Goal: Task Accomplishment & Management: Manage account settings

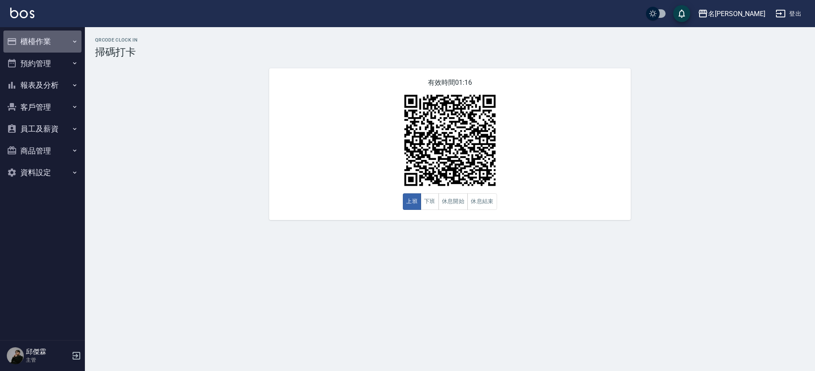
click at [48, 46] on button "櫃檯作業" at bounding box center [42, 42] width 78 height 22
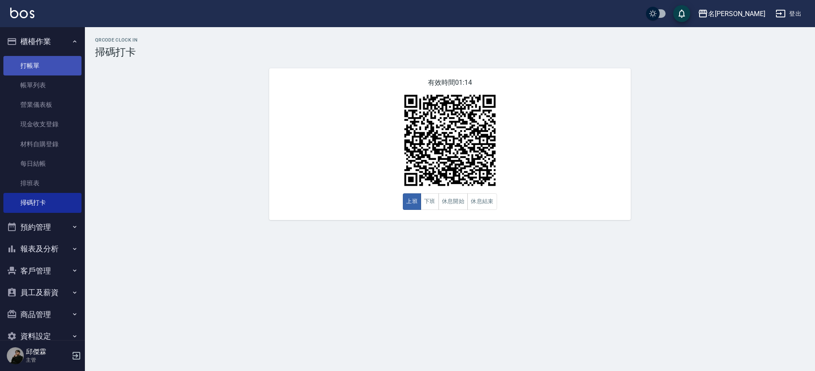
click at [54, 73] on link "打帳單" at bounding box center [42, 66] width 78 height 20
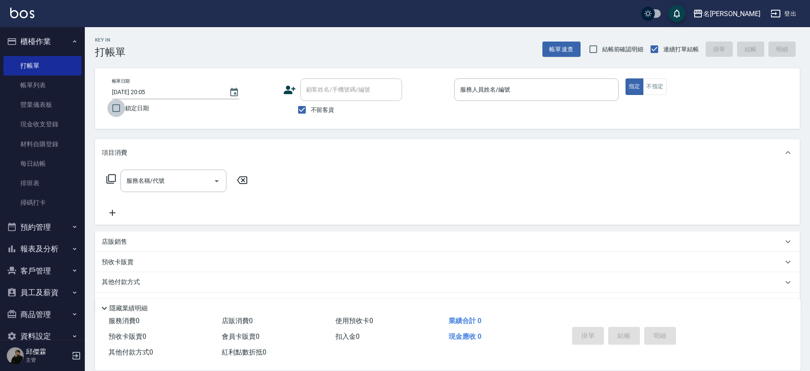
click at [116, 109] on input "鎖定日期" at bounding box center [116, 108] width 18 height 18
checkbox input "true"
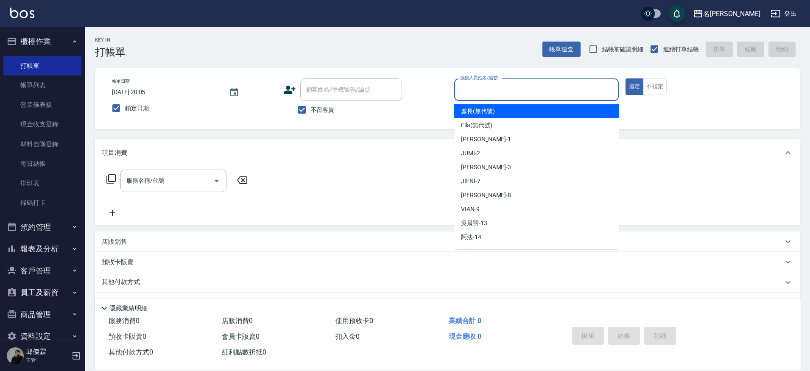
click at [509, 87] on input "服務人員姓名/編號" at bounding box center [536, 89] width 157 height 15
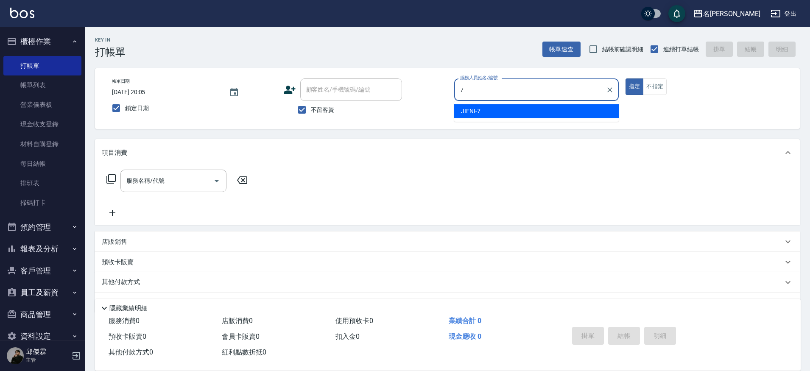
type input "JIENI-7"
type button "true"
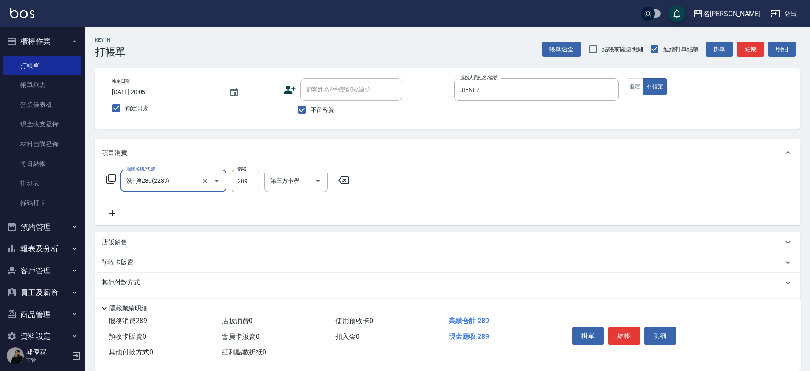
type input "洗+剪289(2289)"
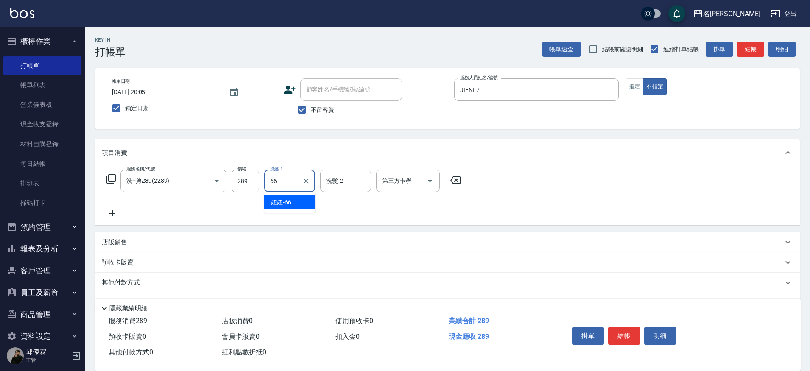
type input "妞妞-66"
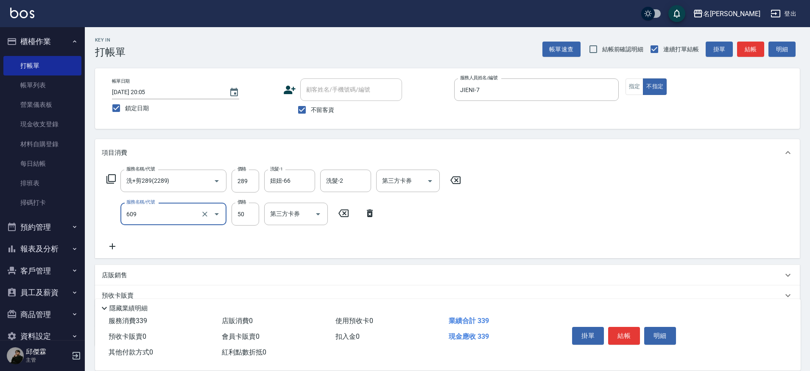
type input "精油(609)"
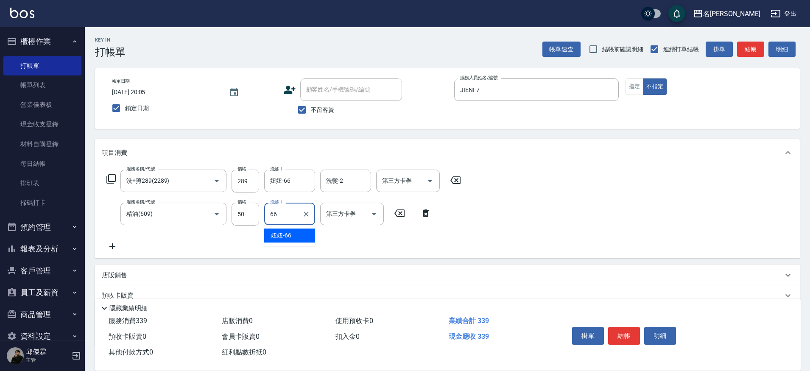
type input "妞妞-66"
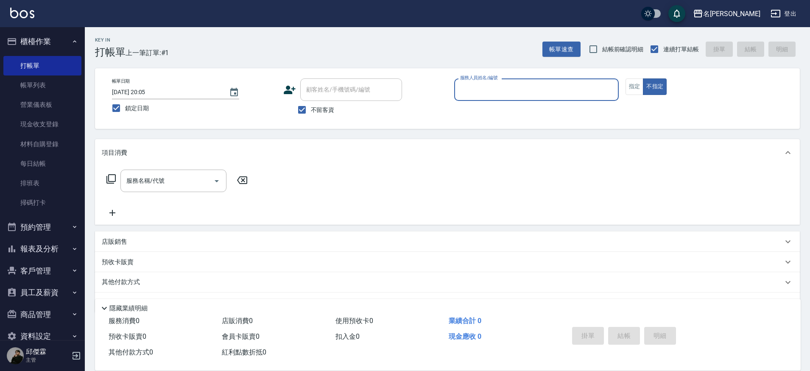
type input "6"
type input "JIENI-7"
type button "false"
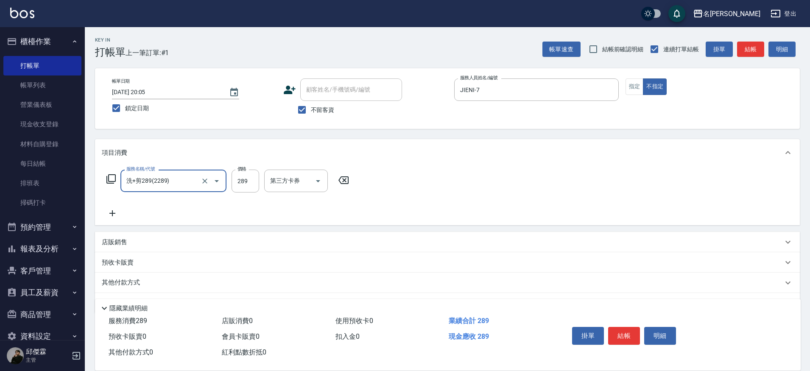
type input "洗+剪289(2289)"
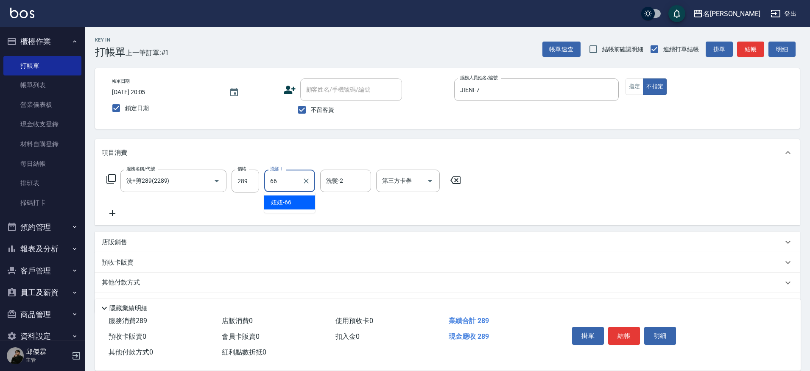
type input "妞妞-66"
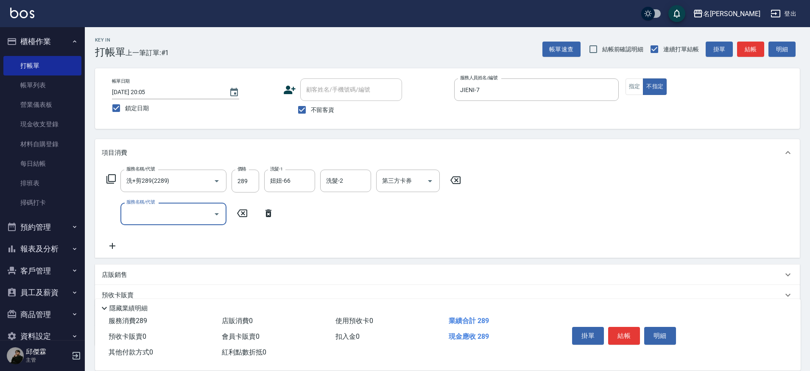
type input "2"
type input "精油(609)"
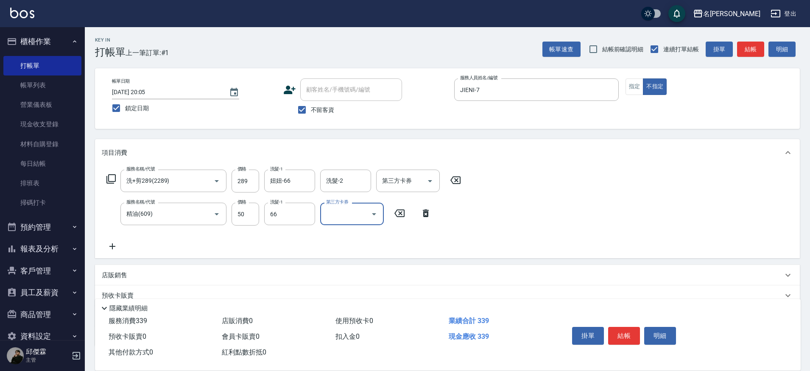
type input "妞妞-66"
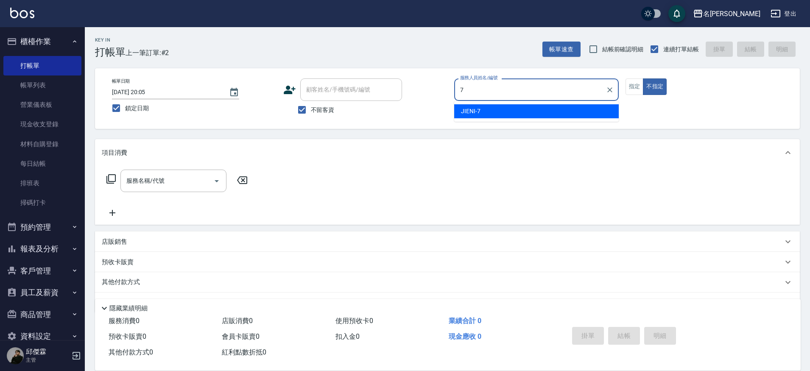
type input "JIENI-7"
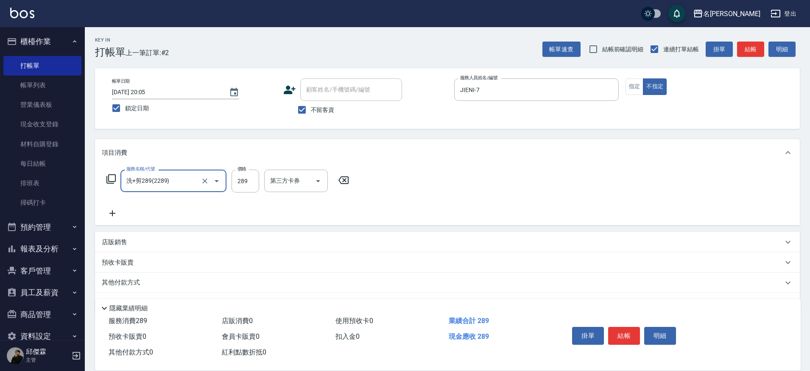
type input "洗+剪289(2289)"
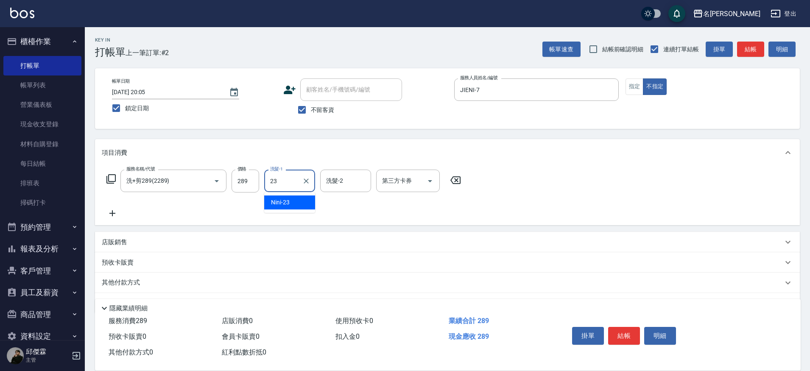
type input "Nini-23"
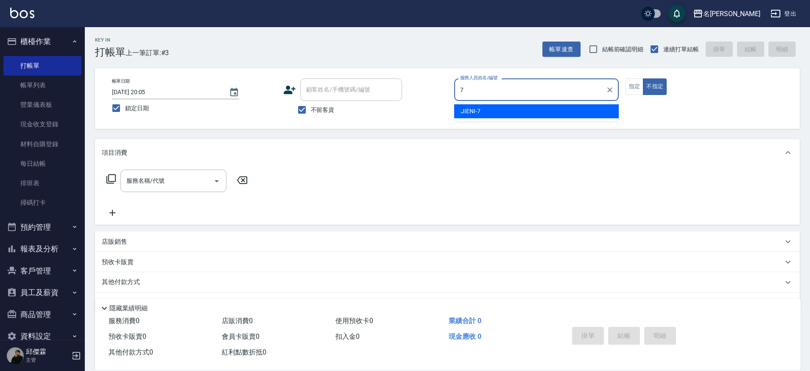
type input "JIENI-7"
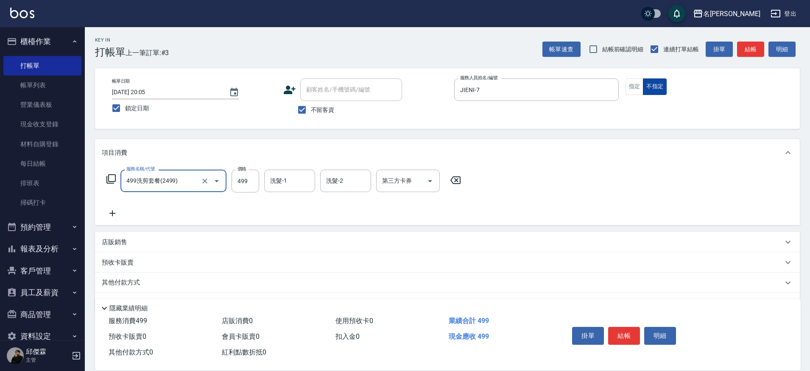
type input "499洗剪套餐(2499)"
type input "599"
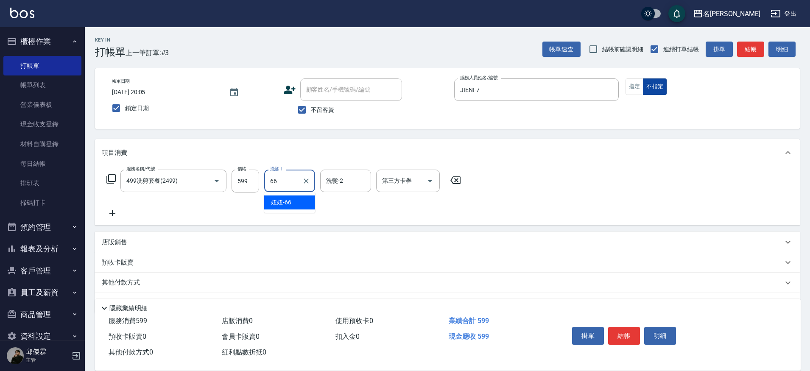
type input "妞妞-66"
click at [115, 246] on p "店販銷售" at bounding box center [114, 242] width 25 height 9
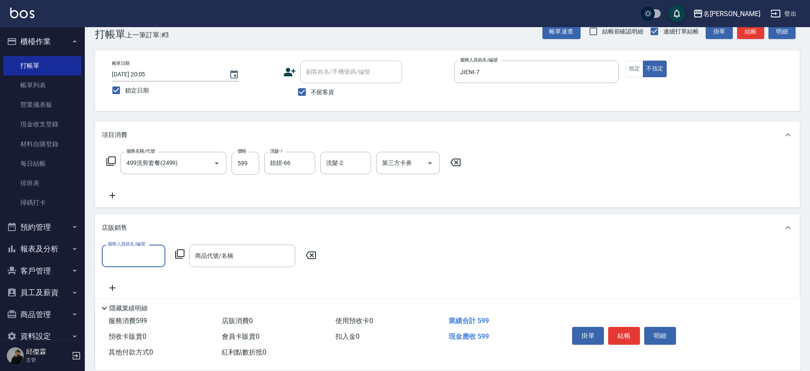
scroll to position [28, 0]
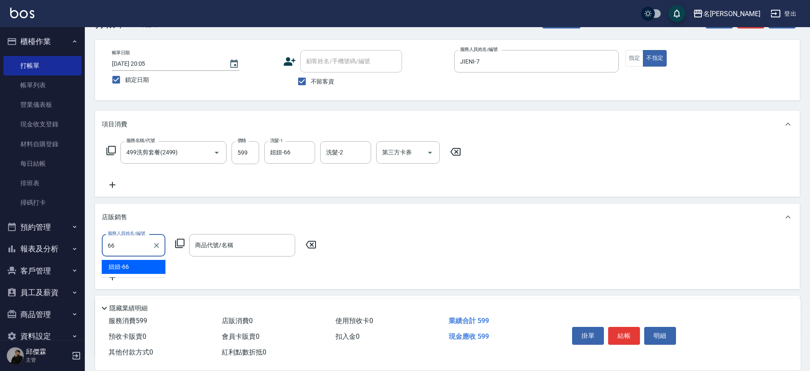
type input "妞妞-66"
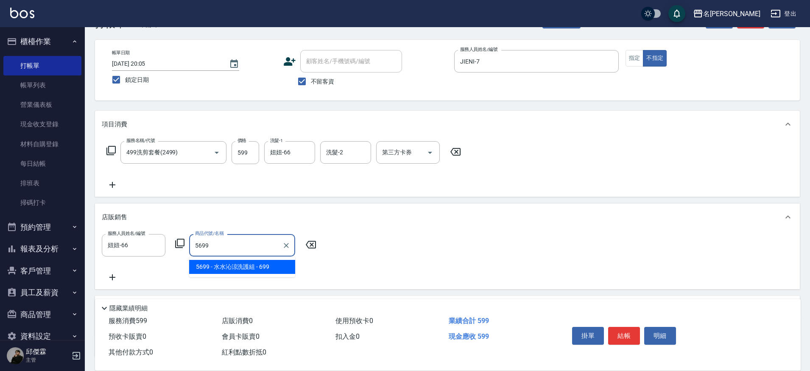
type input "[PERSON_NAME]涼洗護組"
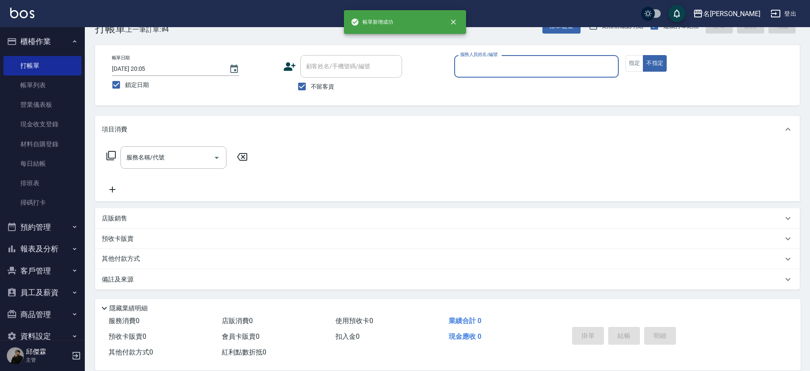
scroll to position [23, 0]
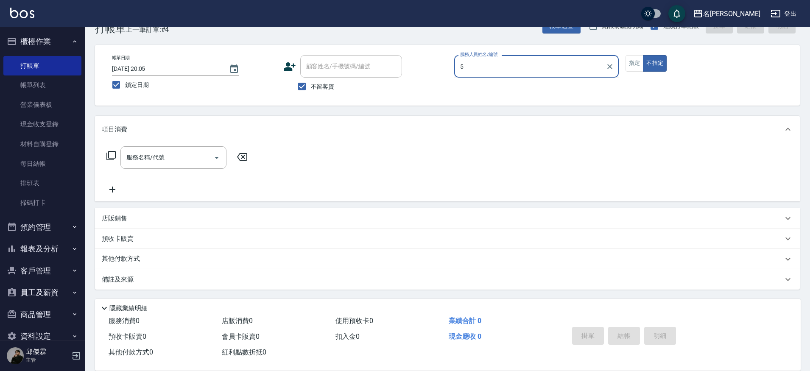
type input "5"
click at [643, 55] on button "不指定" at bounding box center [655, 63] width 24 height 17
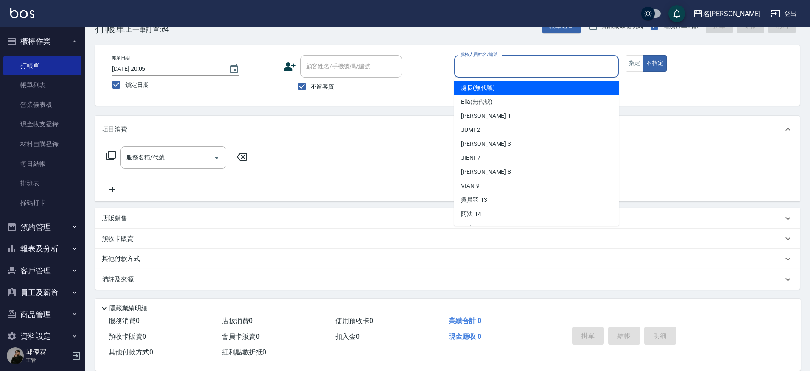
click at [587, 60] on input "服務人員姓名/編號" at bounding box center [536, 66] width 157 height 15
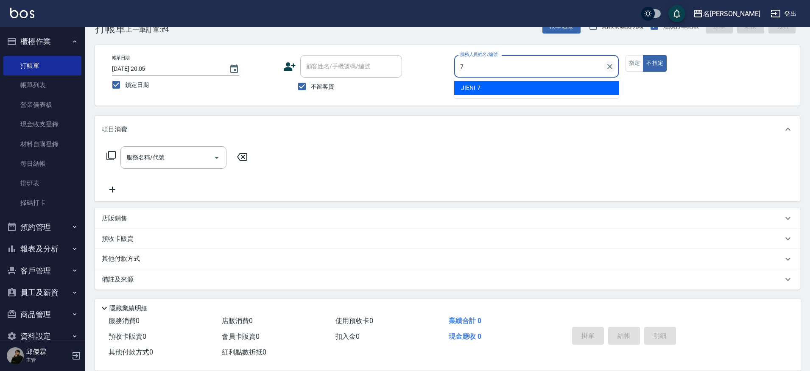
type input "JIENI-7"
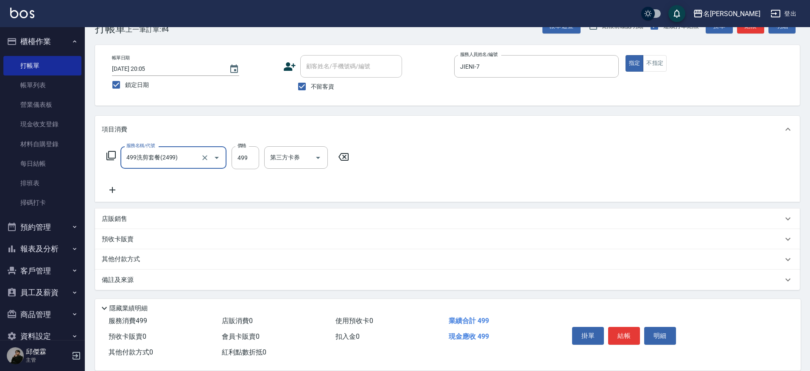
type input "499洗剪套餐(2499)"
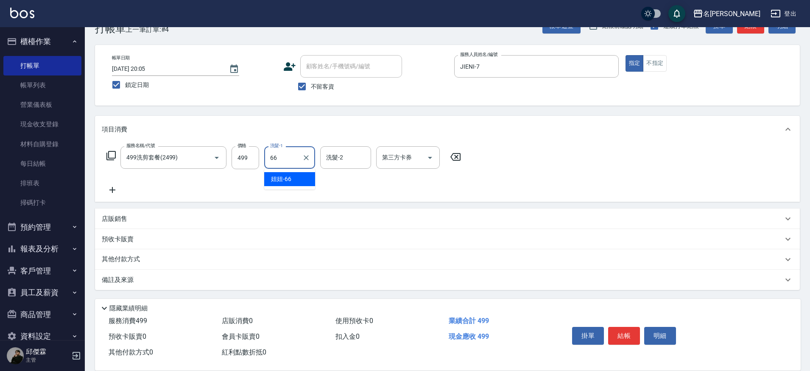
type input "妞妞-66"
click at [125, 223] on p "店販銷售" at bounding box center [114, 219] width 25 height 9
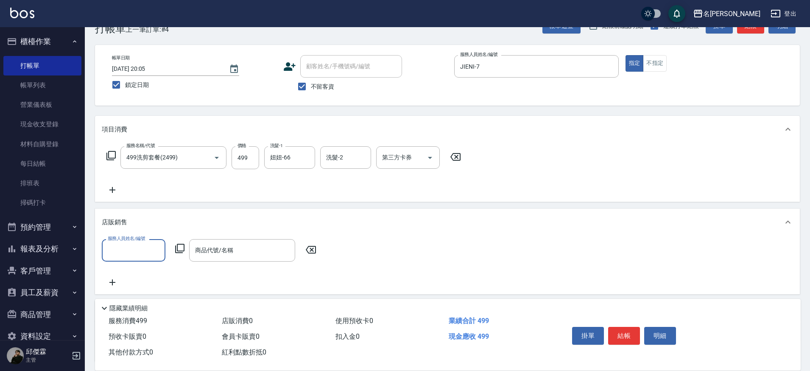
scroll to position [0, 0]
type input "JIENI-7"
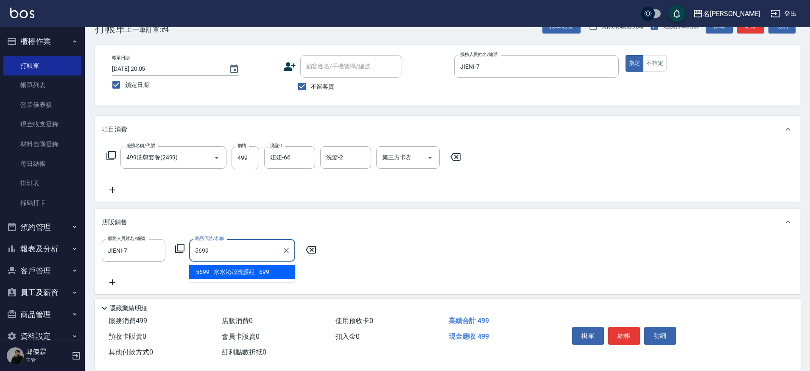
type input "[PERSON_NAME]涼洗護組"
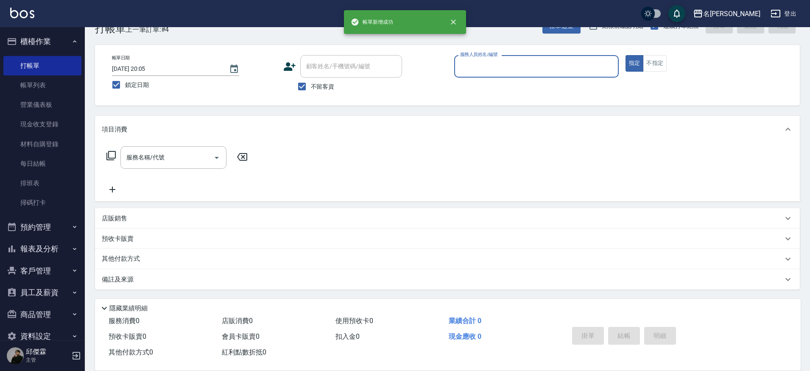
scroll to position [0, 0]
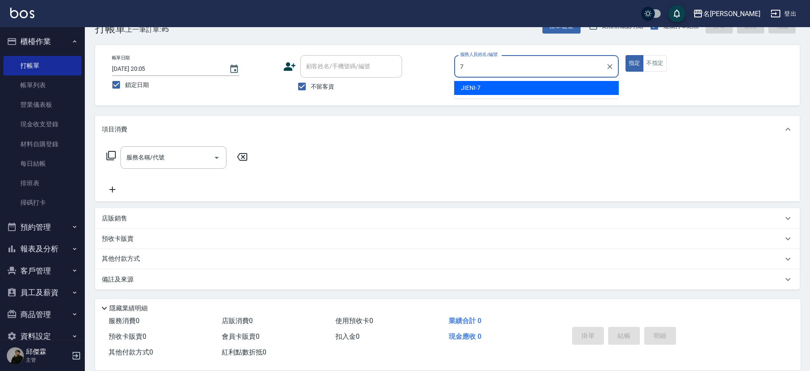
type input "JIENI-7"
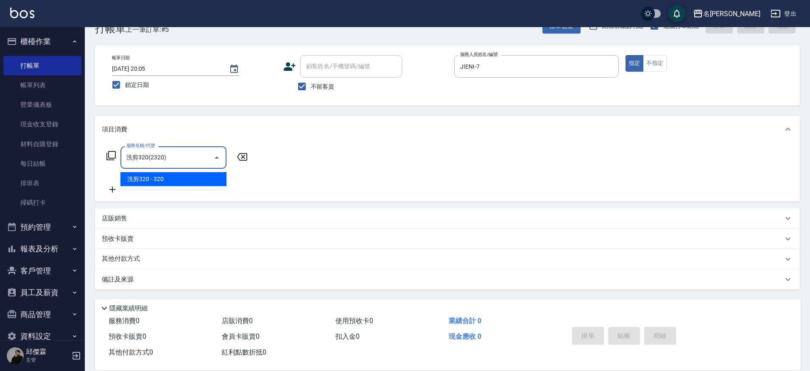
type input "洗剪320(2320)"
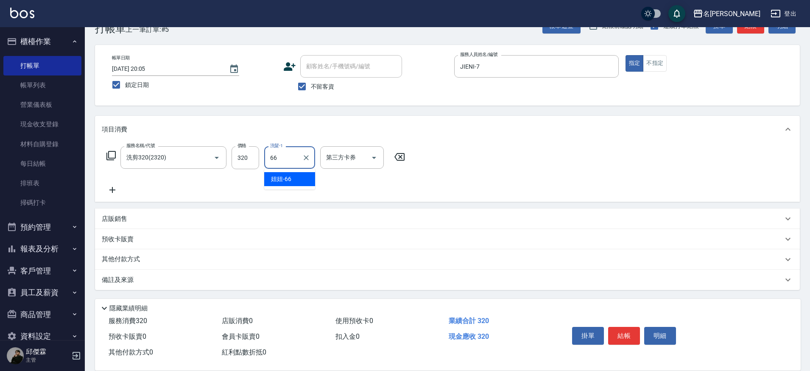
type input "妞妞-66"
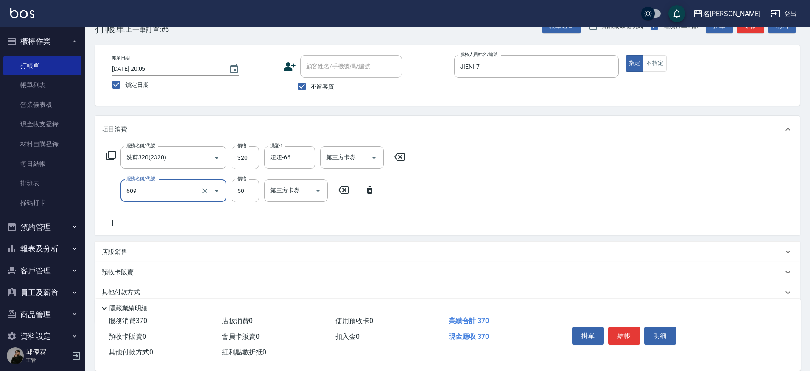
type input "精油(609)"
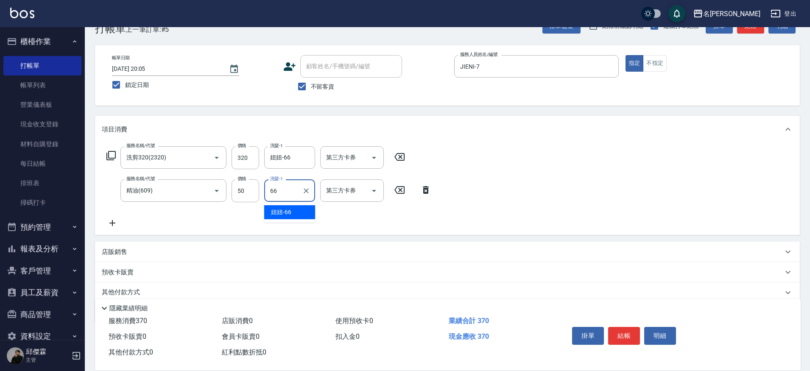
type input "妞妞-66"
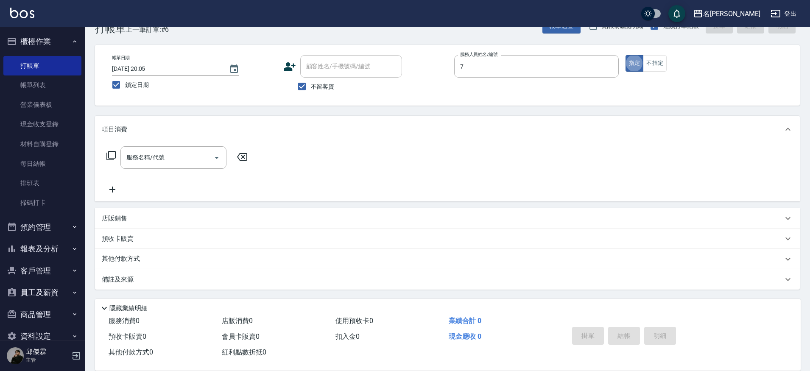
type input "JIENI-7"
type input "剪髮220(2220)"
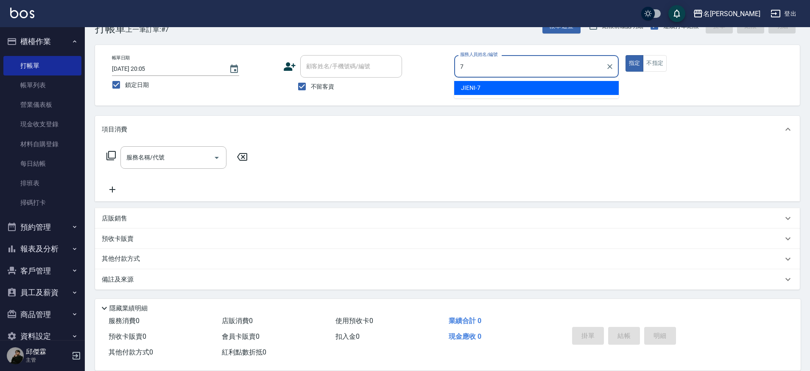
type input "JIENI-7"
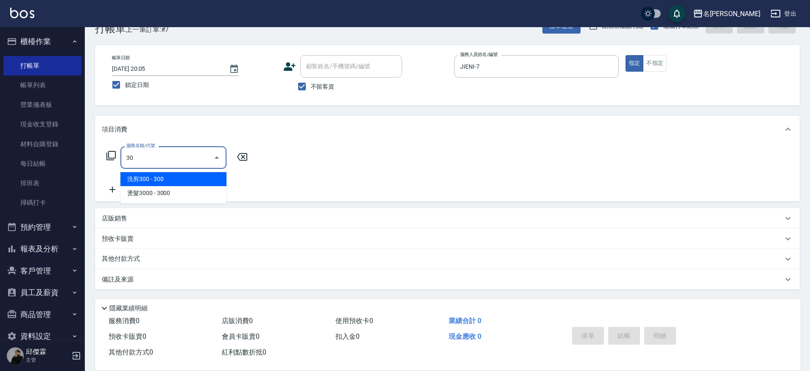
type input "3"
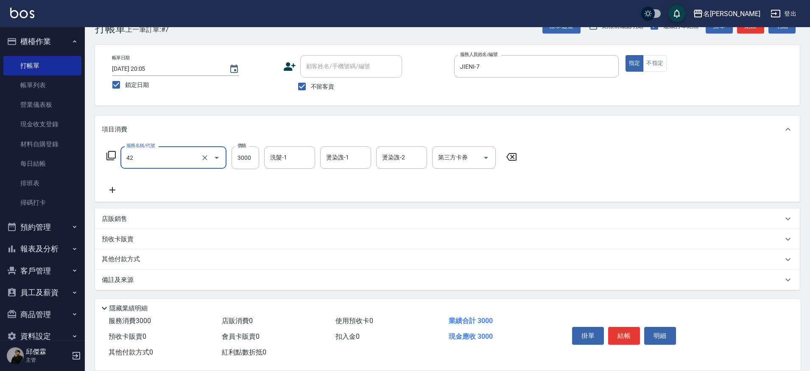
type input "染髮B餐(42)"
type input "1"
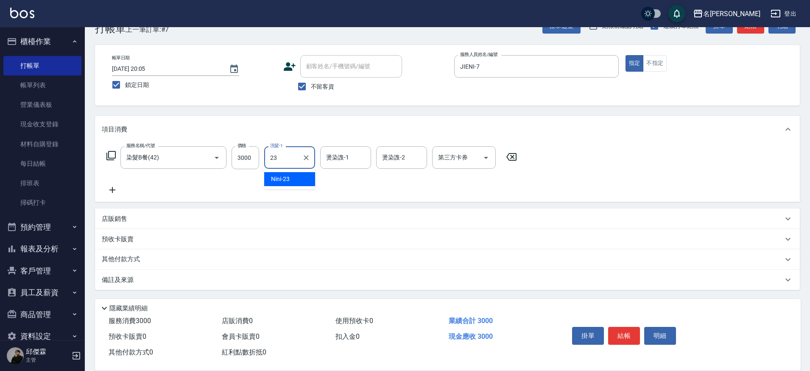
type input "Nini-23"
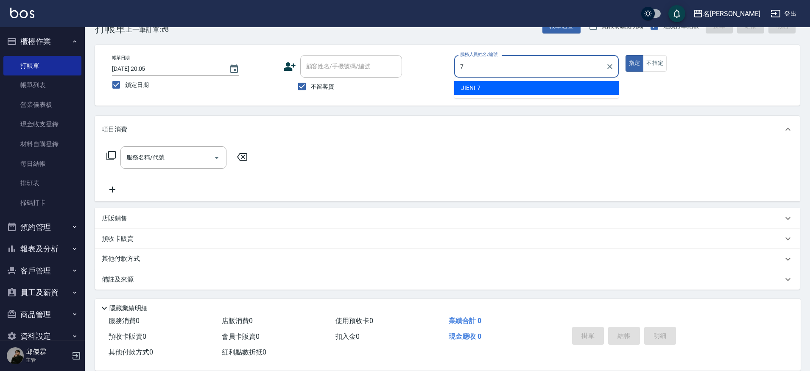
type input "JIENI-7"
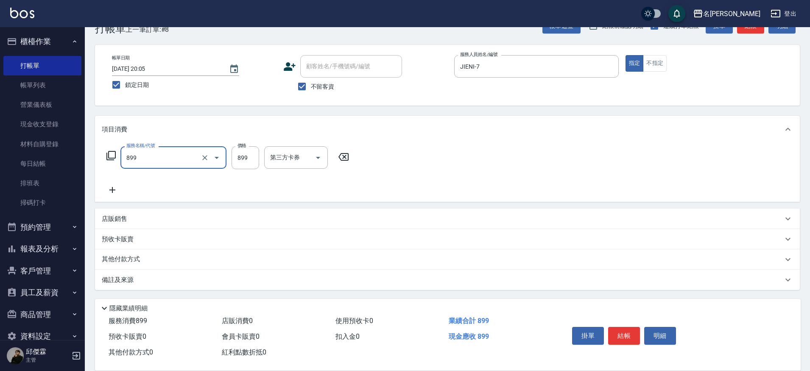
type input "[PERSON_NAME]SPA+剪髮(899)"
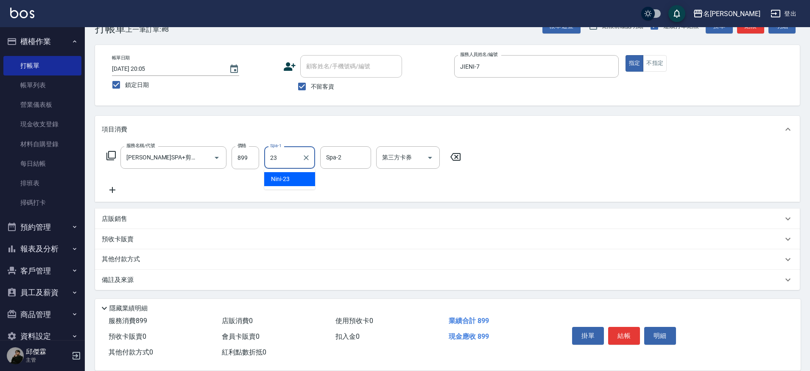
type input "Nini-23"
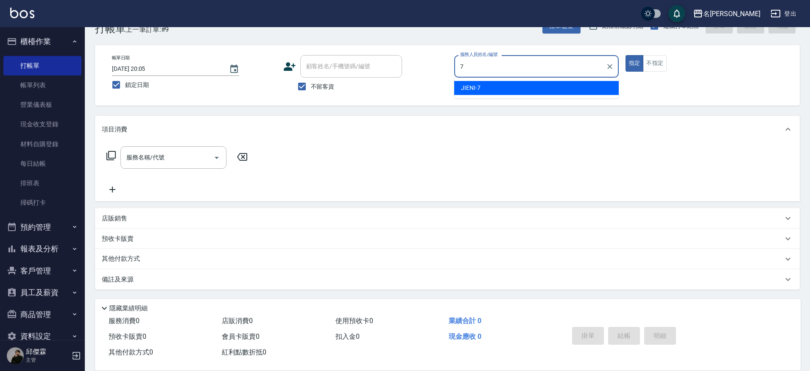
type input "JIENI-7"
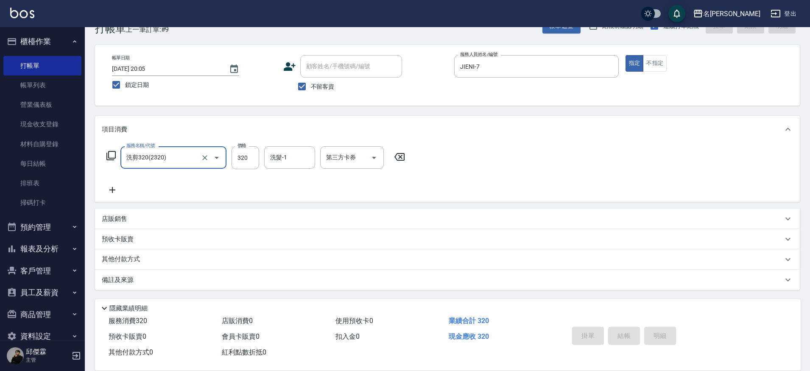
type input "洗剪320(2320)"
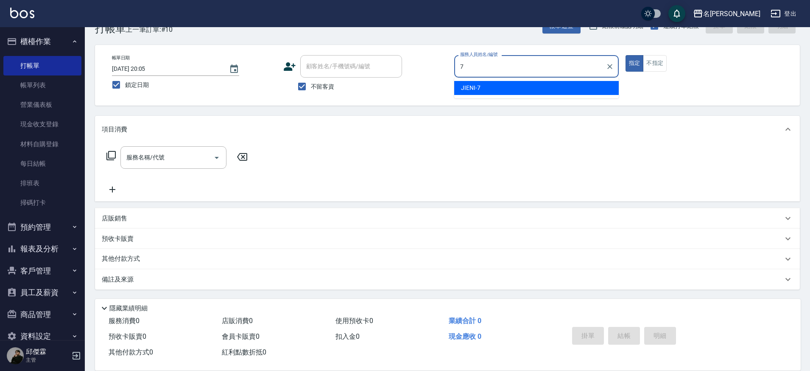
type input "JIENI-7"
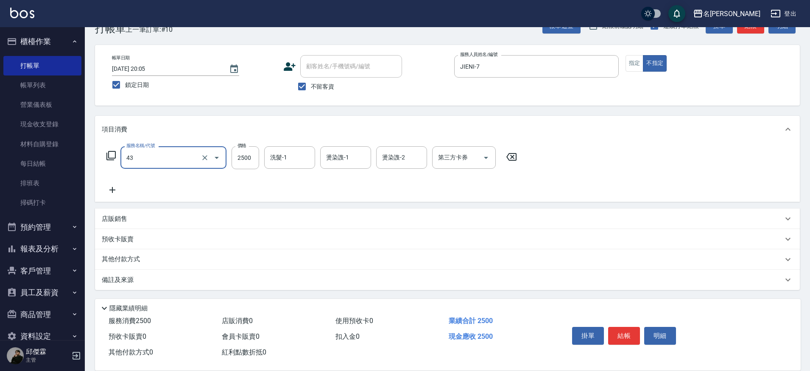
type input "染髮C餐(43)"
drag, startPoint x: 252, startPoint y: 162, endPoint x: 241, endPoint y: 159, distance: 10.6
click at [241, 159] on input "3200" at bounding box center [246, 157] width 28 height 23
drag, startPoint x: 247, startPoint y: 160, endPoint x: 236, endPoint y: 157, distance: 11.4
click at [236, 157] on input "3200" at bounding box center [246, 157] width 28 height 23
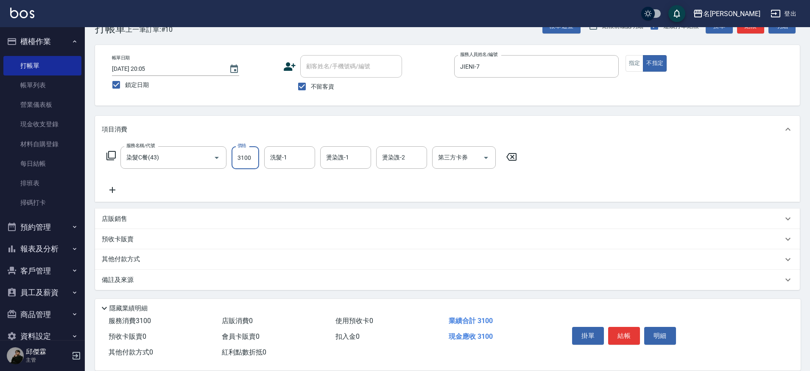
type input "3100"
type input "妞妞-66"
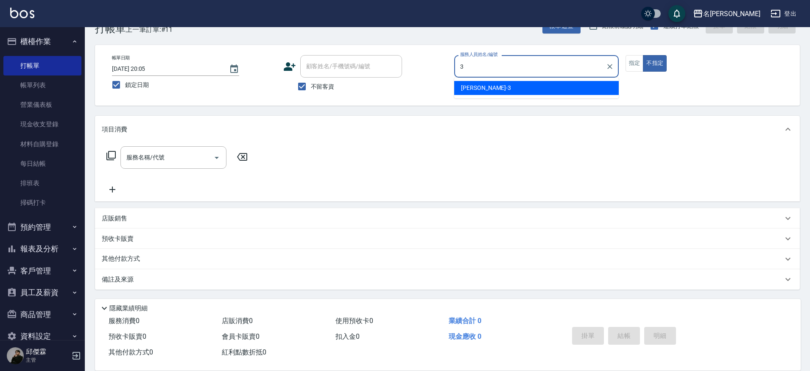
type input "Mina-3"
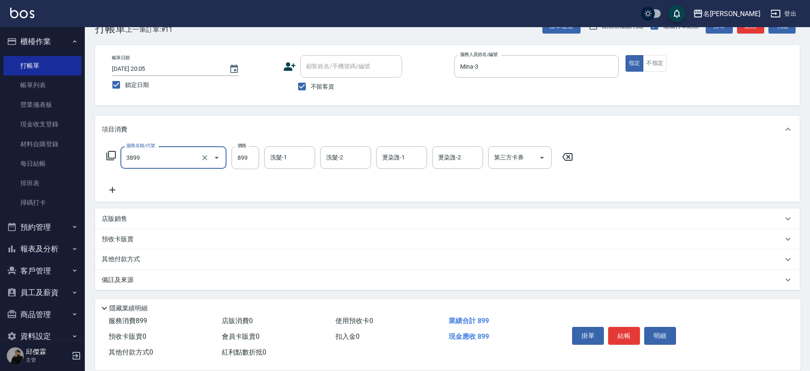
type input "基礎燙(3899)"
type input "2299"
type input "妞妞-66"
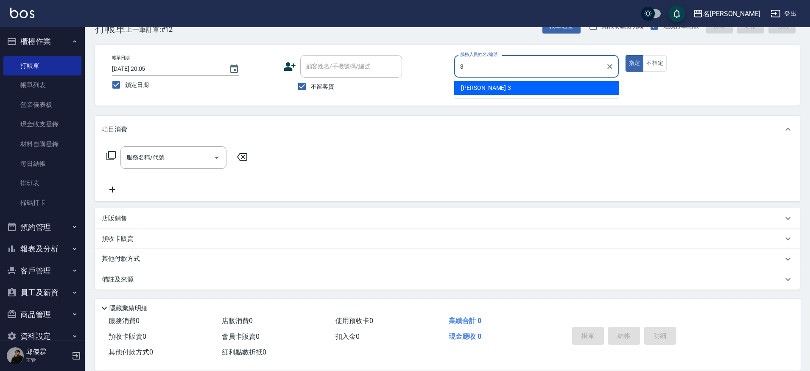
type input "Mina-3"
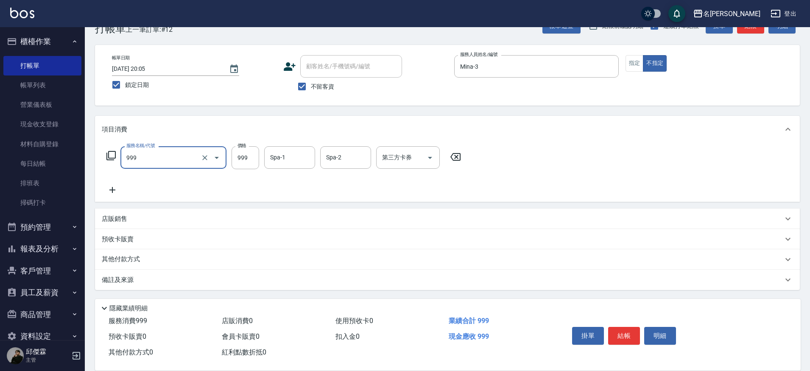
type input "精油SPA+剪髮(999)"
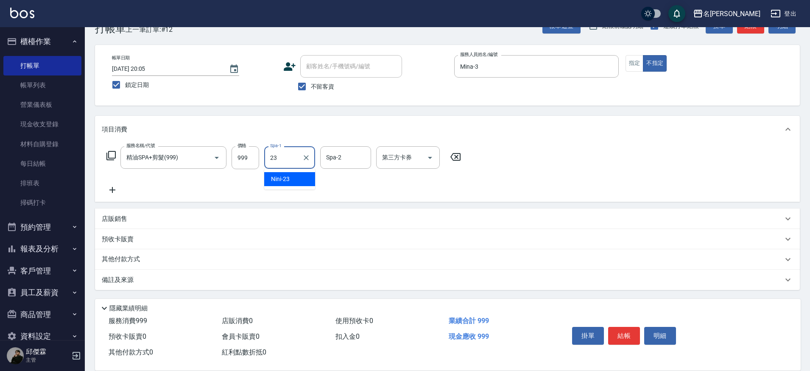
type input "Nini-23"
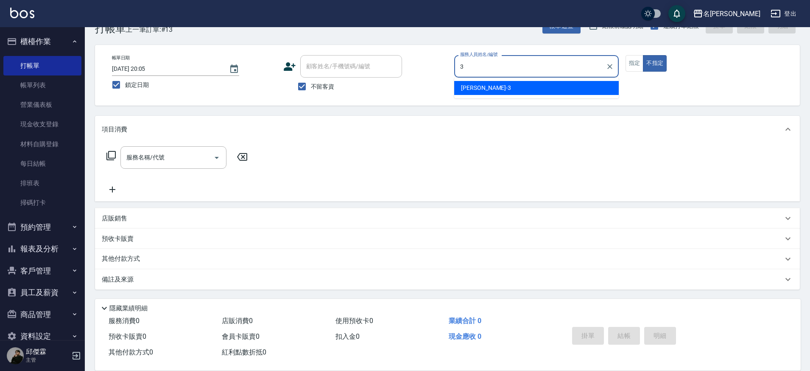
type input "Mina-3"
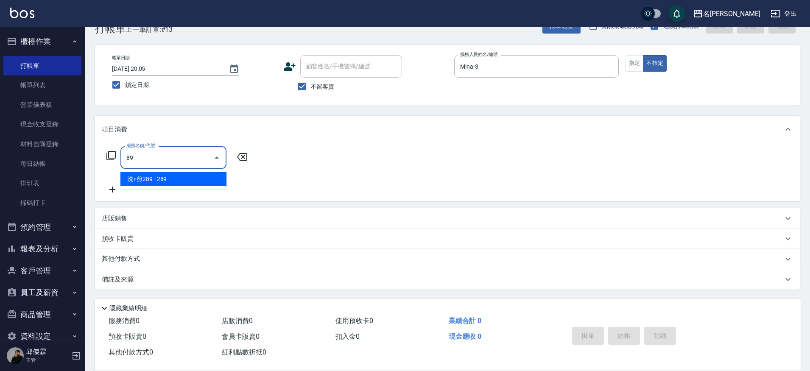
type input "8"
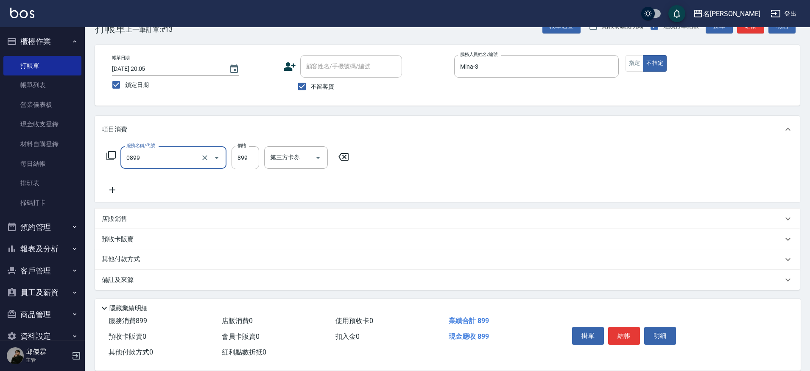
type input "REVIVRE(0899)"
click at [250, 157] on input "899" at bounding box center [246, 157] width 28 height 23
type input "999"
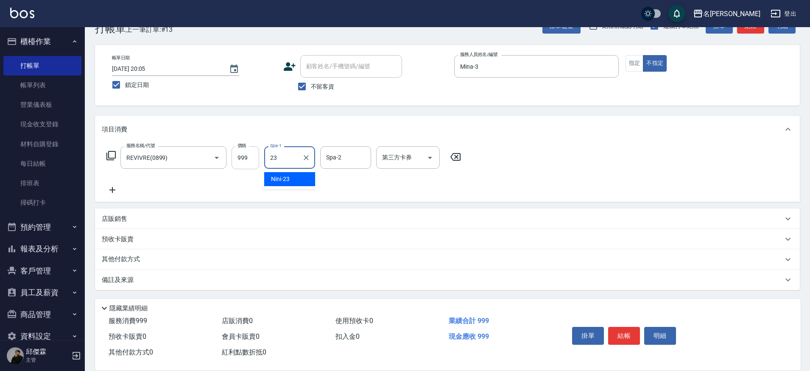
type input "Nini-23"
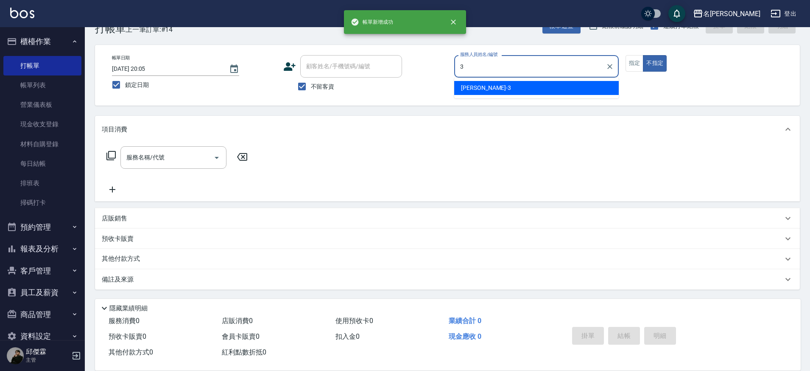
type input "Mina-3"
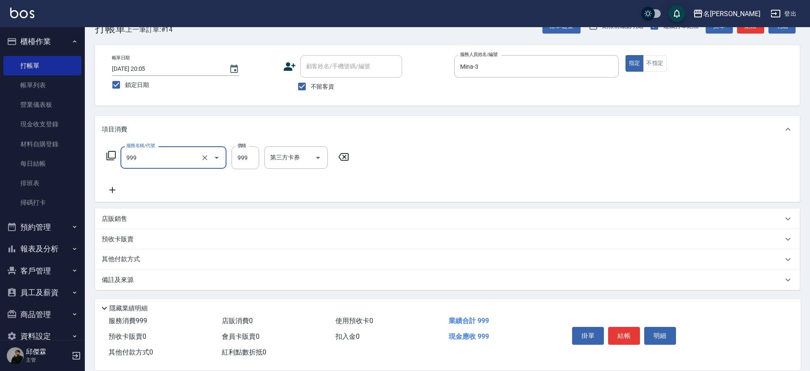
type input "精油SPA+剪髮(999)"
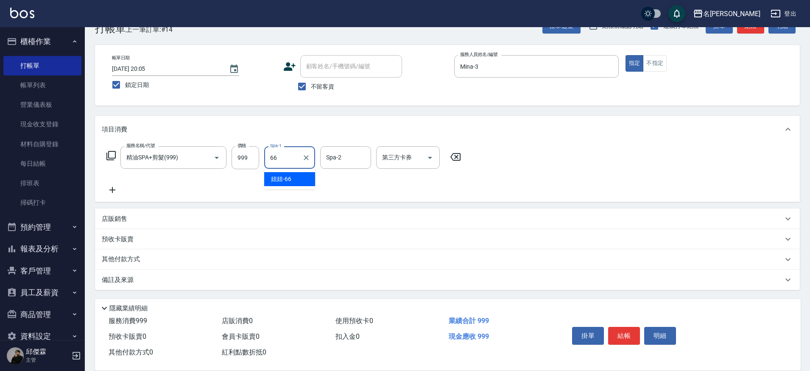
type input "妞妞-66"
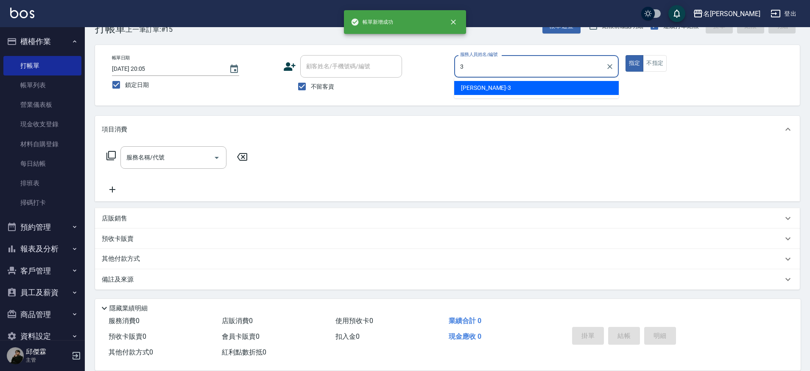
type input "Mina-3"
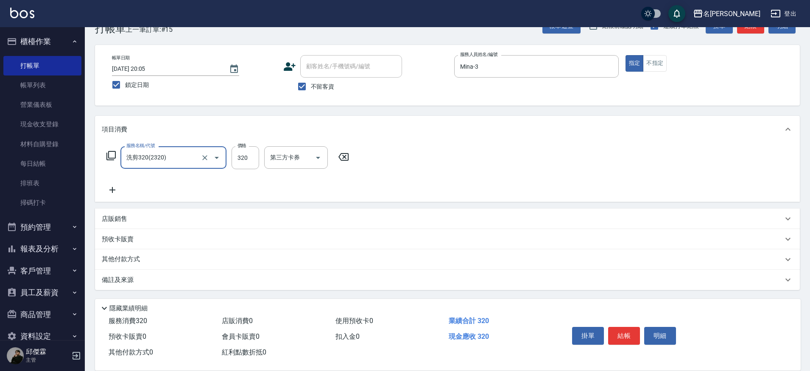
type input "洗剪320(2320)"
type input "Nini-23"
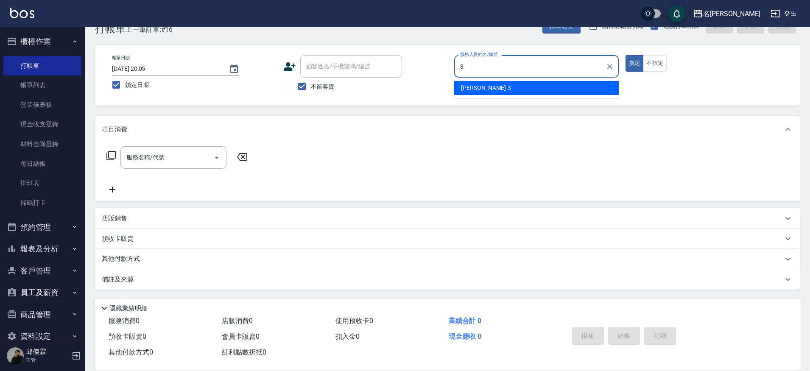
type input "Mina-3"
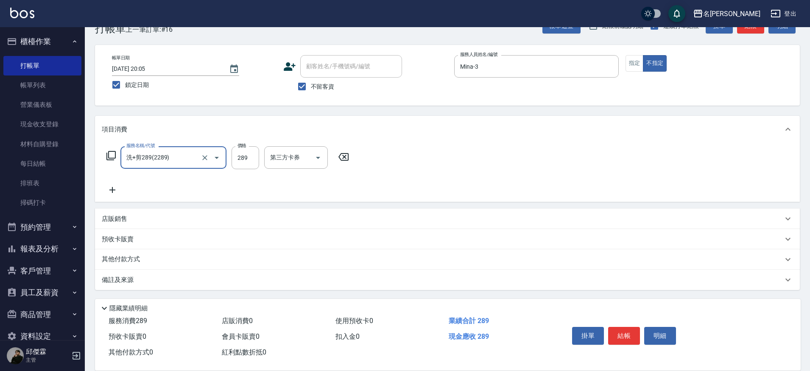
type input "洗+剪289(2289)"
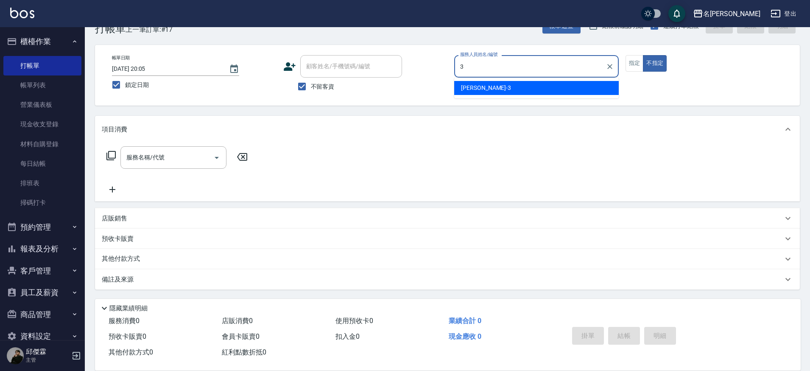
type input "Mina-3"
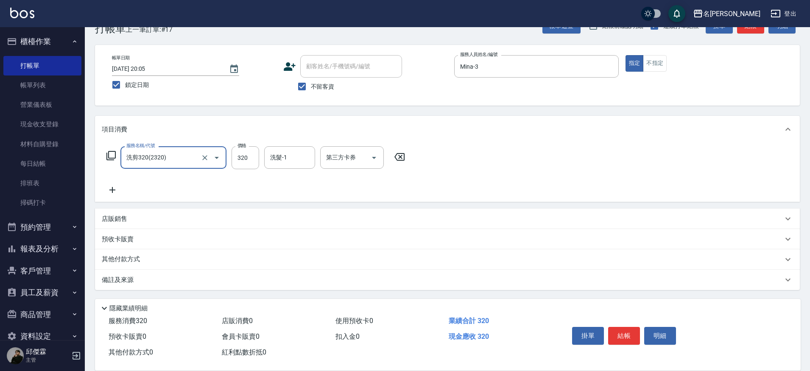
type input "洗剪320(2320)"
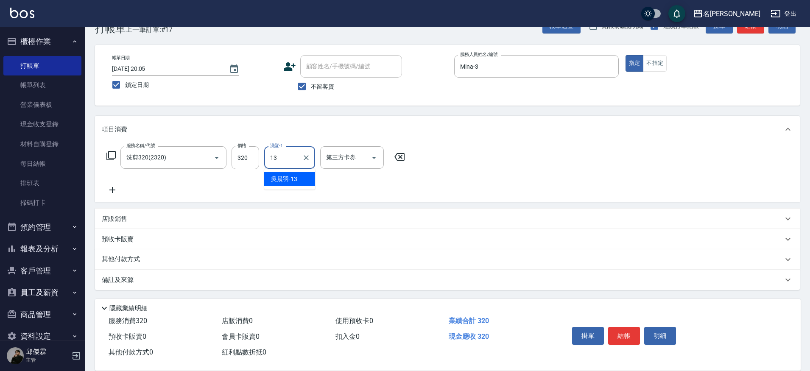
type input "[PERSON_NAME]-13"
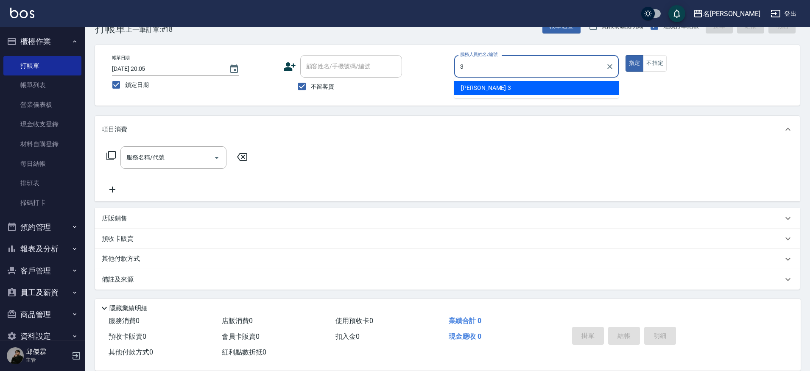
type input "Mina-3"
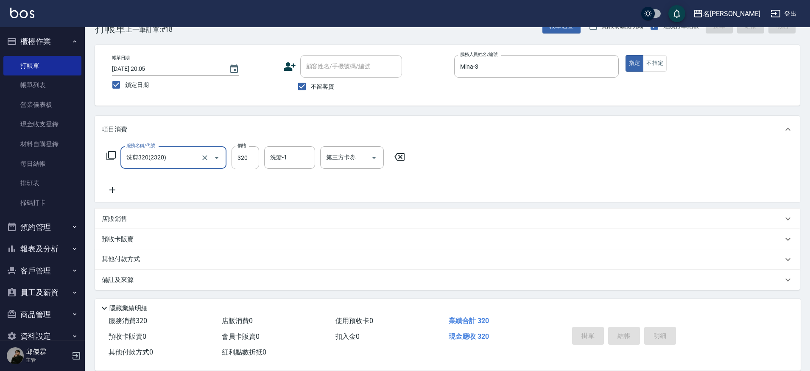
type input "洗剪320(2320)"
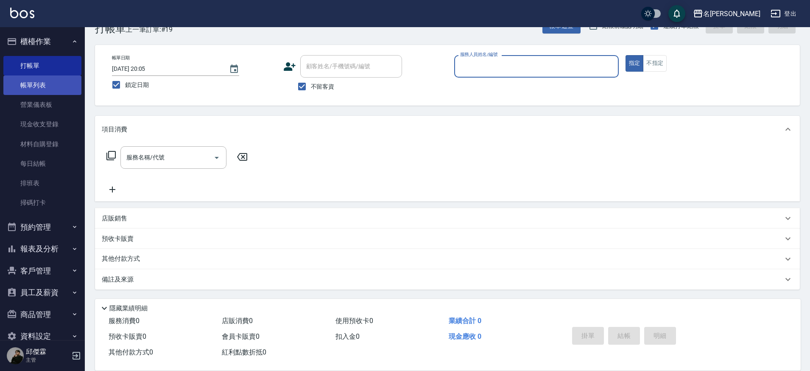
click at [56, 86] on link "帳單列表" at bounding box center [42, 86] width 78 height 20
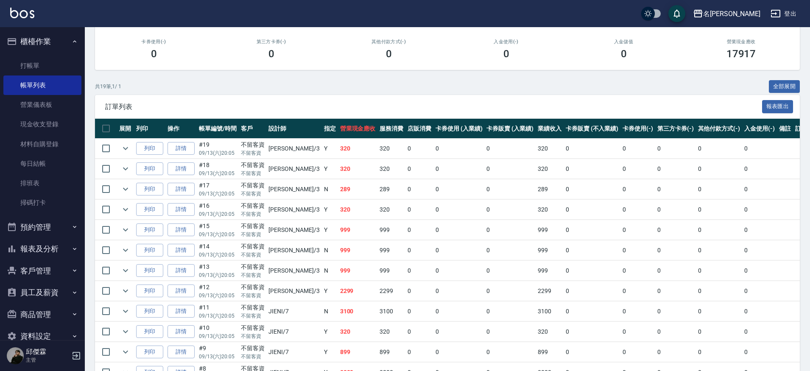
scroll to position [123, 0]
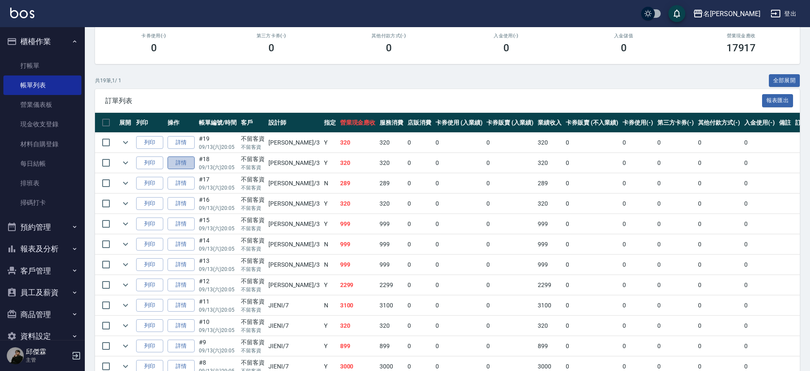
click at [183, 163] on link "詳情" at bounding box center [181, 163] width 27 height 13
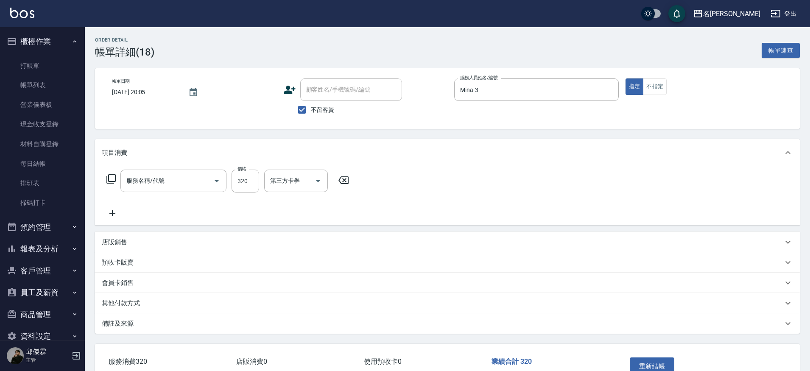
type input "[DATE] 20:05"
checkbox input "true"
type input "Mina-3"
type input "洗剪320(2320)"
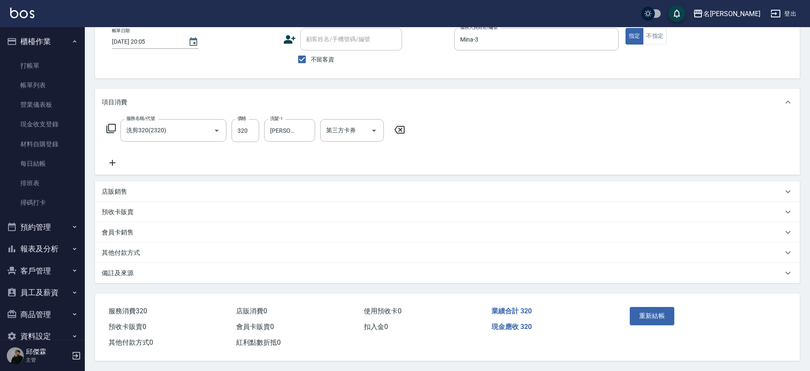
click at [339, 123] on input "第三方卡券" at bounding box center [345, 130] width 43 height 15
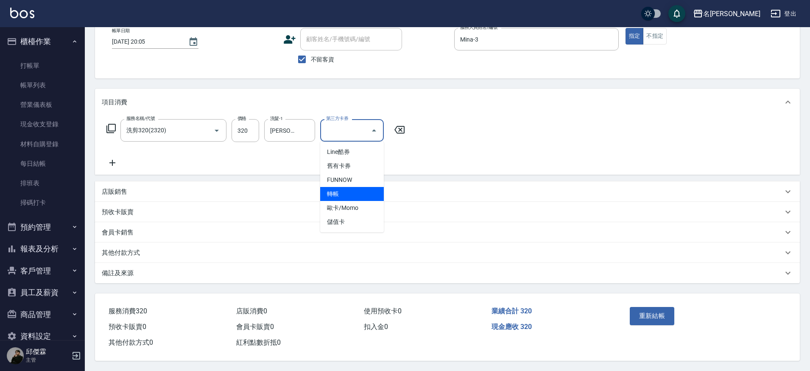
click at [347, 192] on span "轉帳" at bounding box center [352, 194] width 64 height 14
type input "轉帳"
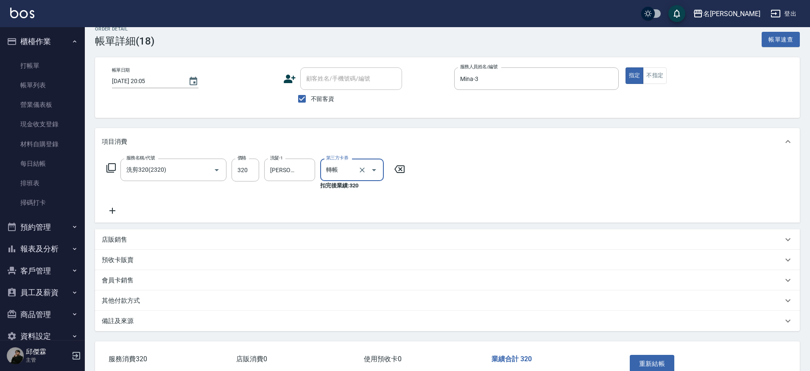
scroll to position [0, 0]
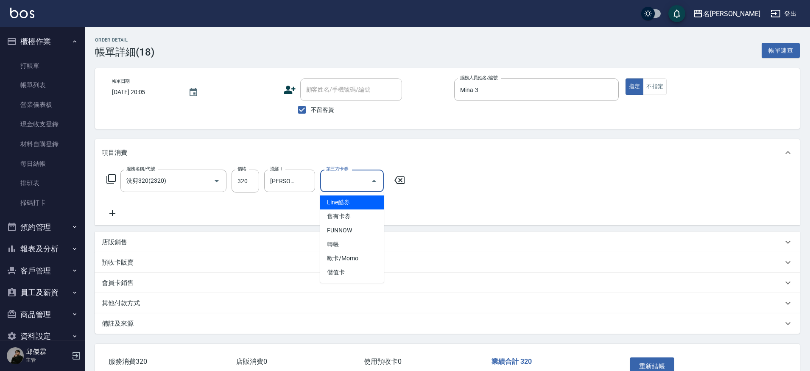
click at [350, 176] on div "第三方卡券 第三方卡券" at bounding box center [352, 181] width 64 height 22
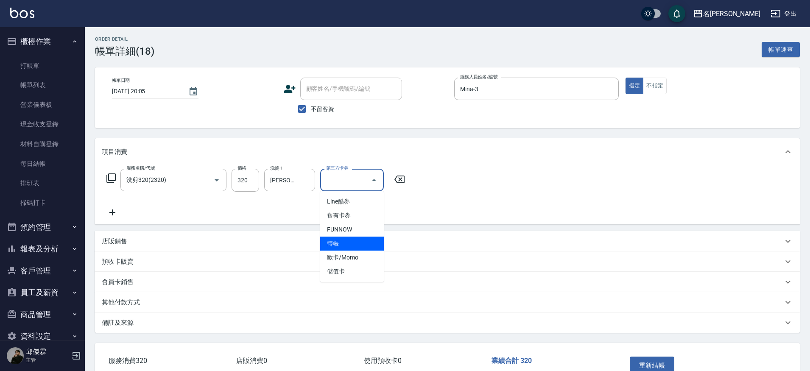
click at [349, 241] on span "轉帳" at bounding box center [352, 244] width 64 height 14
type input "轉帳"
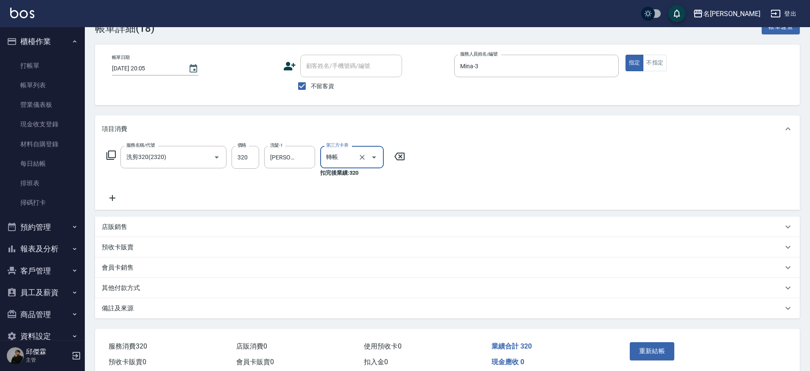
scroll to position [34, 0]
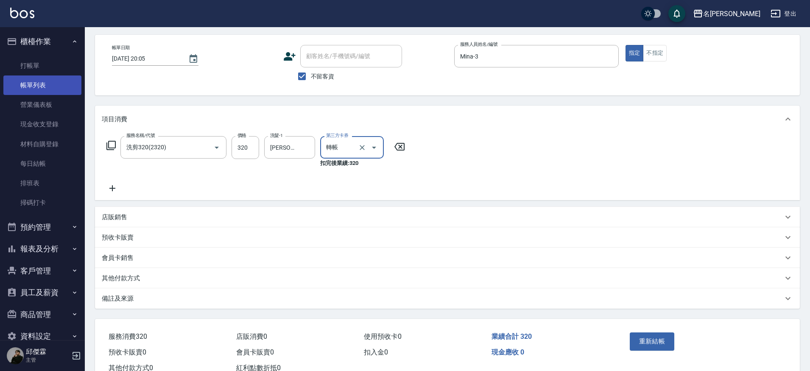
click at [11, 83] on link "帳單列表" at bounding box center [42, 86] width 78 height 20
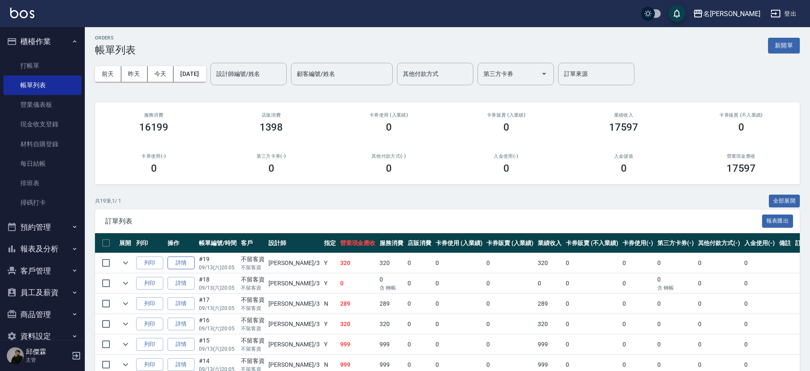
scroll to position [4, 0]
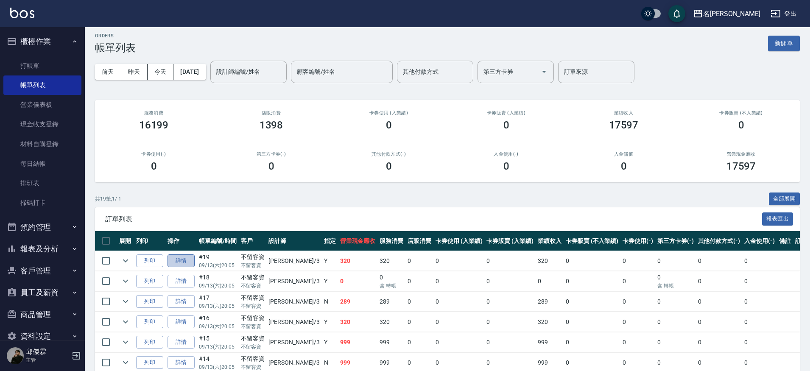
click at [180, 262] on link "詳情" at bounding box center [181, 261] width 27 height 13
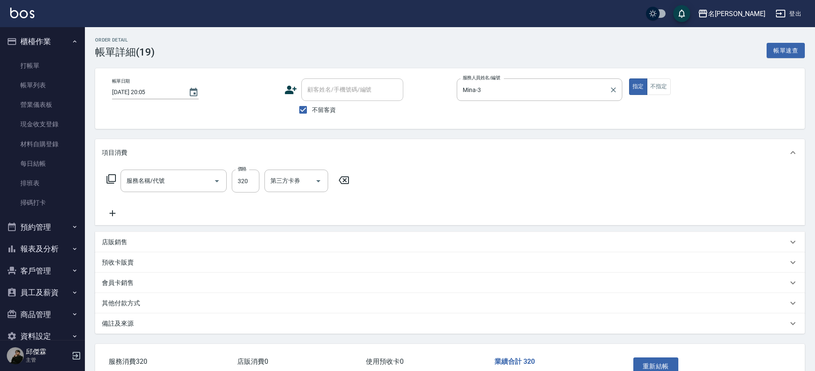
type input "[DATE] 20:05"
checkbox input "true"
type input "Mina-3"
type input "洗剪320(2320)"
click at [362, 178] on input "第三方卡券" at bounding box center [345, 181] width 43 height 15
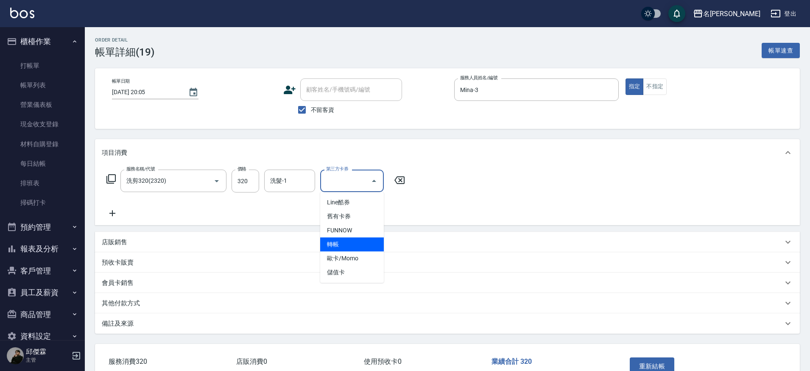
click at [354, 249] on span "轉帳" at bounding box center [352, 245] width 64 height 14
type input "轉帳"
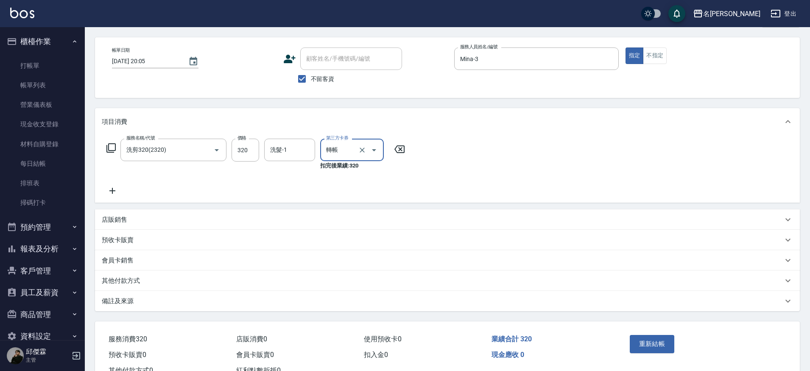
scroll to position [50, 0]
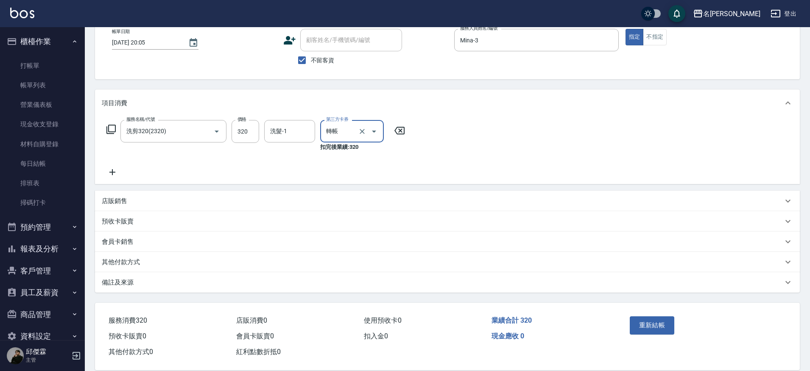
click at [671, 330] on button "重新結帳" at bounding box center [652, 325] width 45 height 18
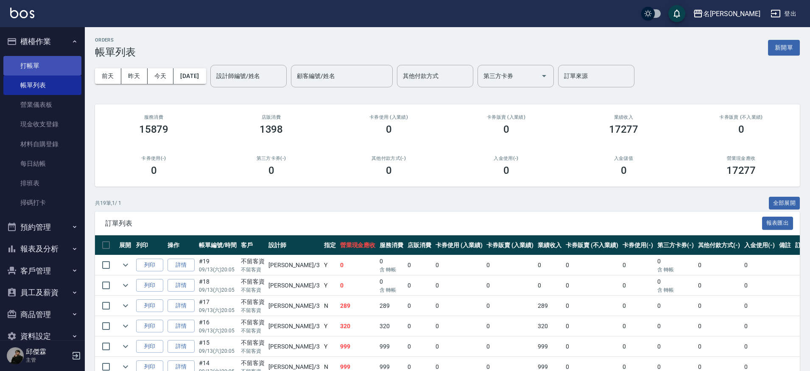
click at [23, 68] on link "打帳單" at bounding box center [42, 66] width 78 height 20
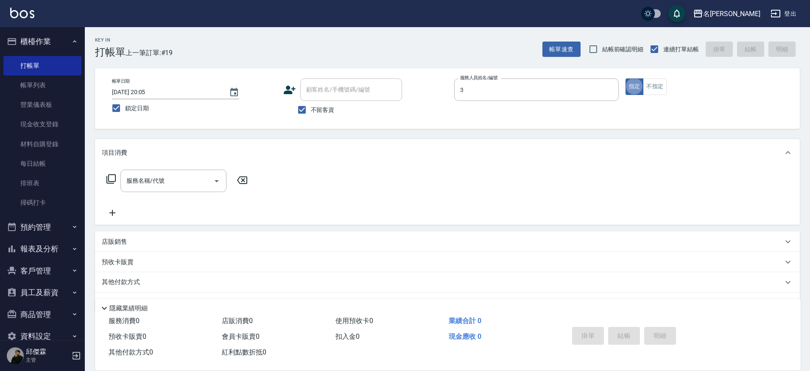
type input "Mina-3"
type button "true"
click at [62, 90] on link "帳單列表" at bounding box center [42, 86] width 78 height 20
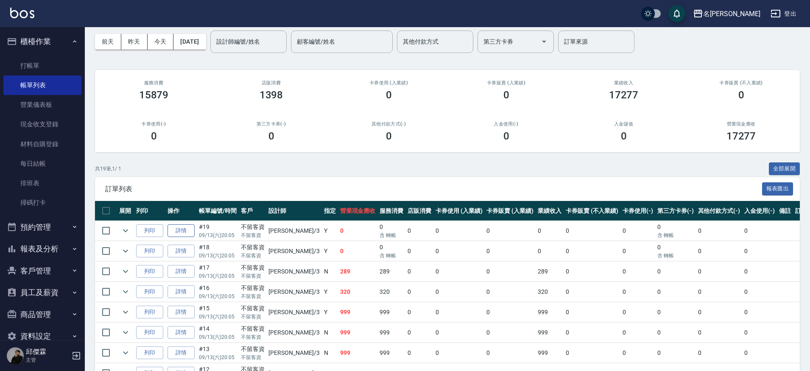
scroll to position [41, 0]
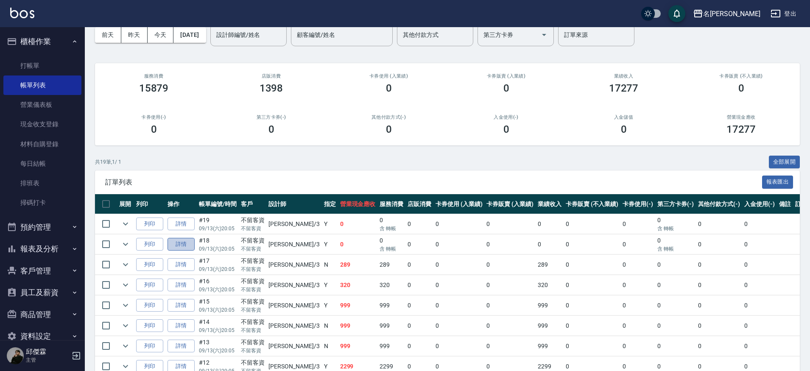
click at [181, 246] on link "詳情" at bounding box center [181, 244] width 27 height 13
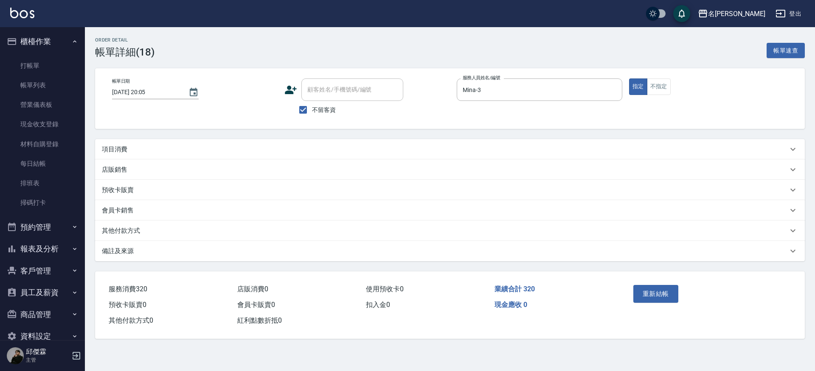
type input "[DATE] 20:05"
checkbox input "true"
type input "Mina-3"
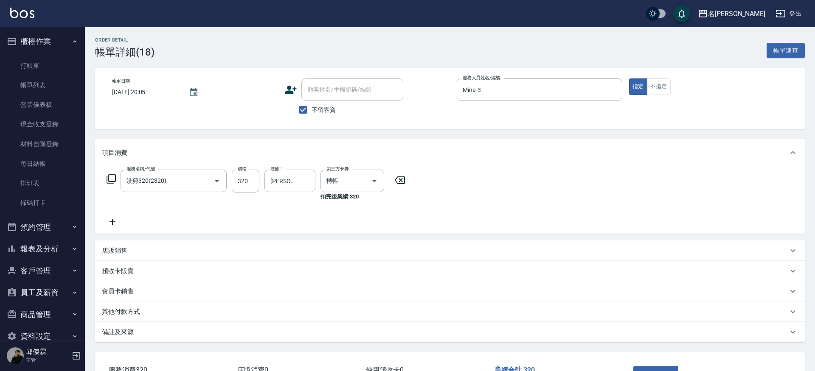
type input "洗剪320(2320)"
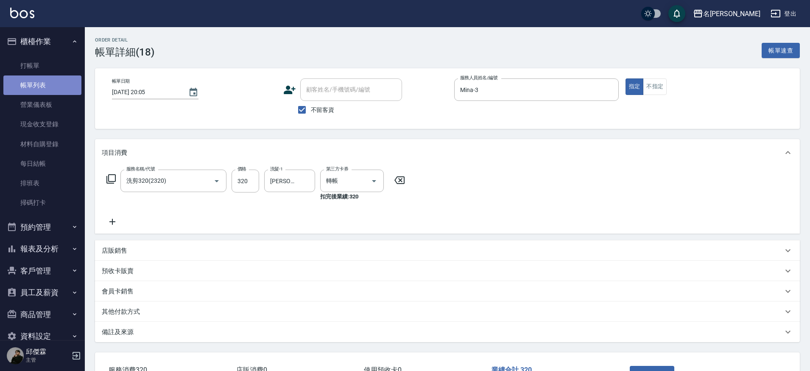
click at [62, 80] on link "帳單列表" at bounding box center [42, 86] width 78 height 20
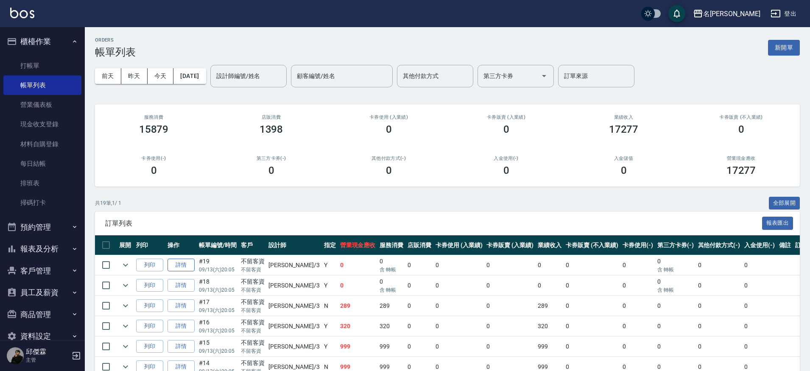
click at [176, 265] on link "詳情" at bounding box center [181, 265] width 27 height 13
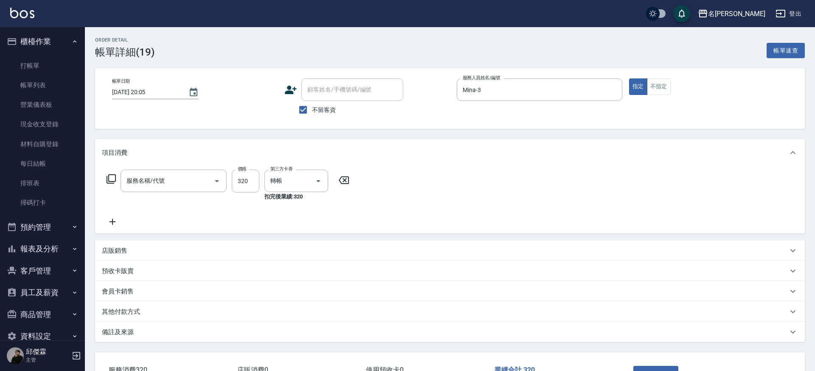
type input "[DATE] 20:05"
checkbox input "true"
type input "Mina-3"
type input "洗剪320(2320)"
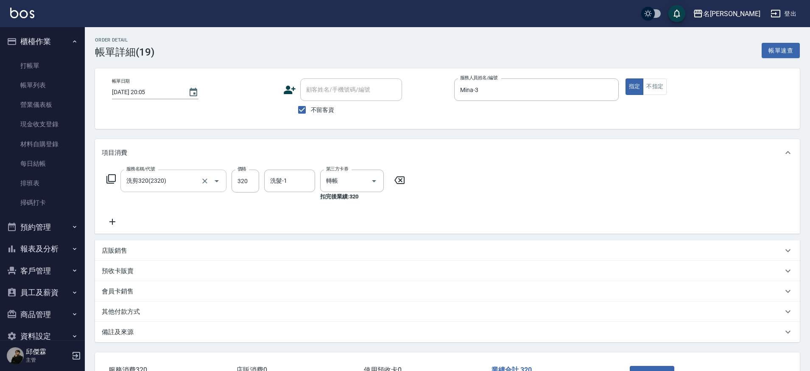
click at [198, 183] on input "洗剪320(2320)" at bounding box center [161, 181] width 75 height 15
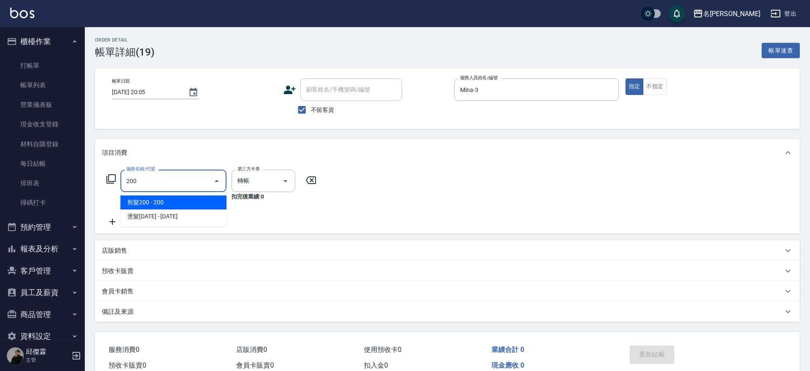
type input "剪髮200(2200)"
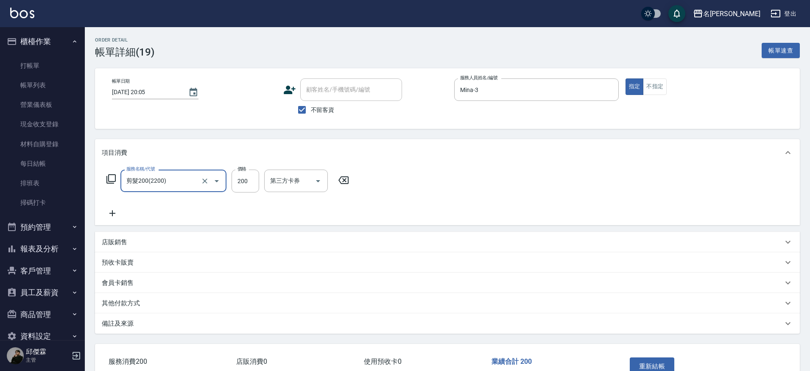
type input "剪髮200(2200)"
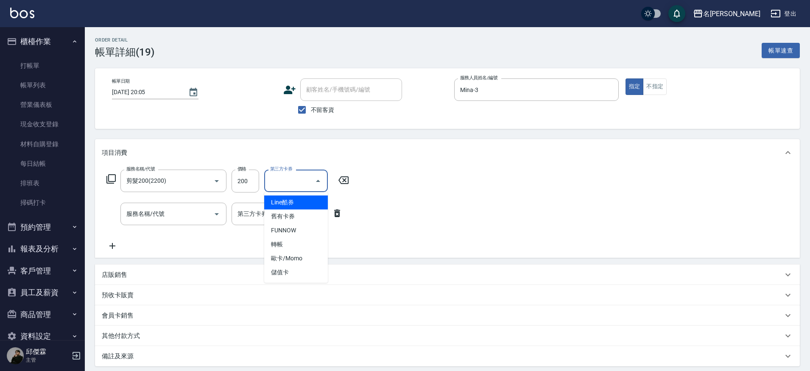
drag, startPoint x: 304, startPoint y: 182, endPoint x: 304, endPoint y: 195, distance: 12.7
click at [304, 182] on input "第三方卡券" at bounding box center [289, 181] width 43 height 15
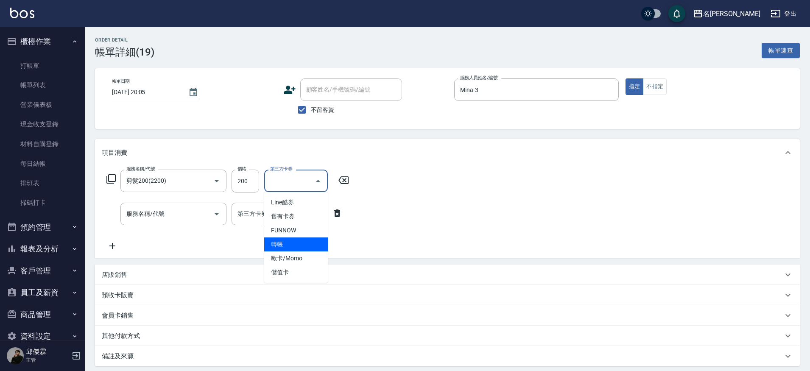
click at [296, 241] on span "轉帳" at bounding box center [296, 245] width 64 height 14
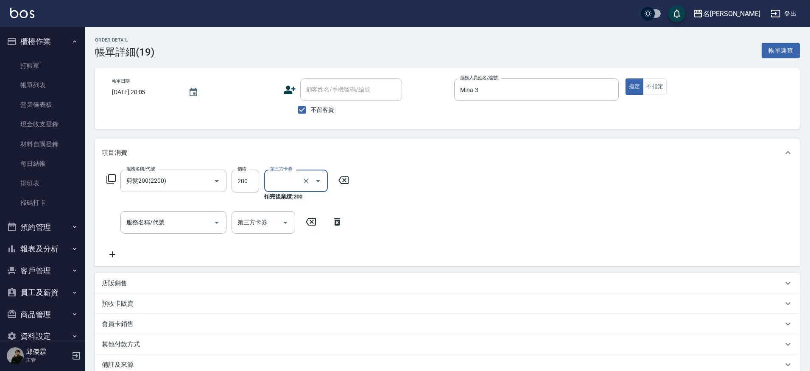
type input "轉帳"
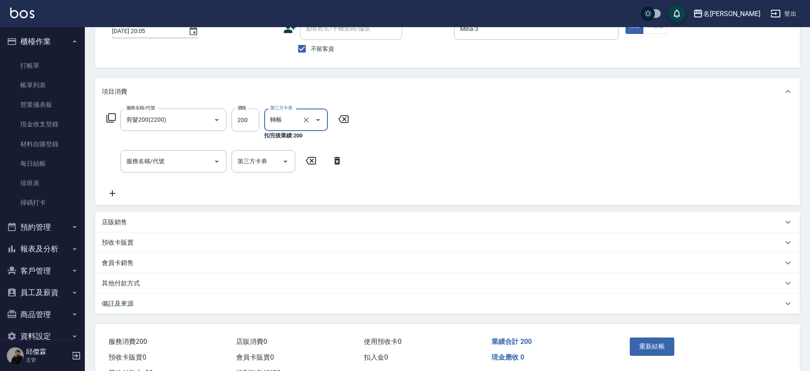
scroll to position [65, 0]
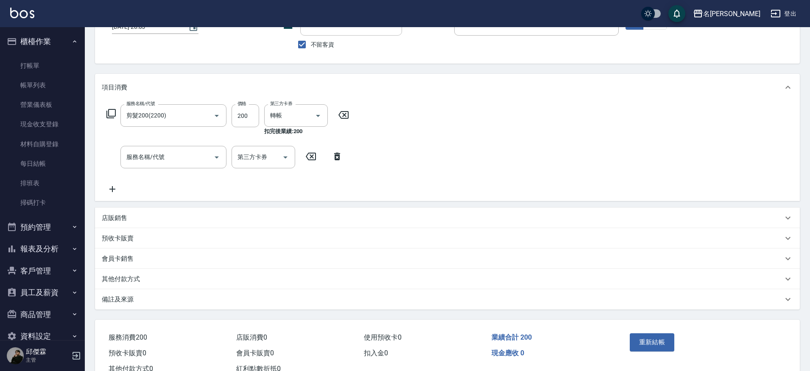
click at [336, 157] on icon at bounding box center [337, 156] width 21 height 10
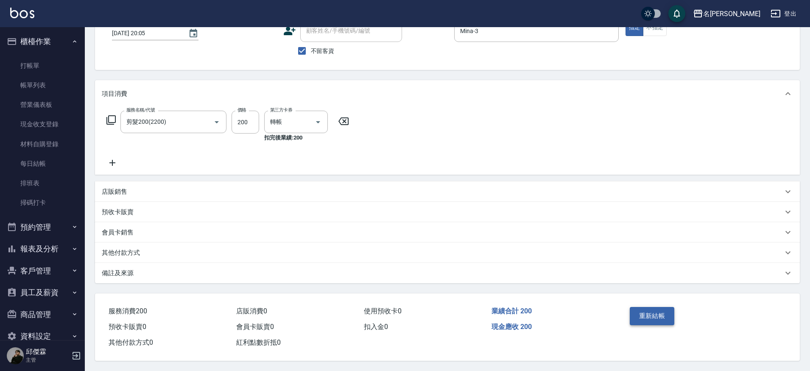
click at [648, 307] on button "重新結帳" at bounding box center [652, 316] width 45 height 18
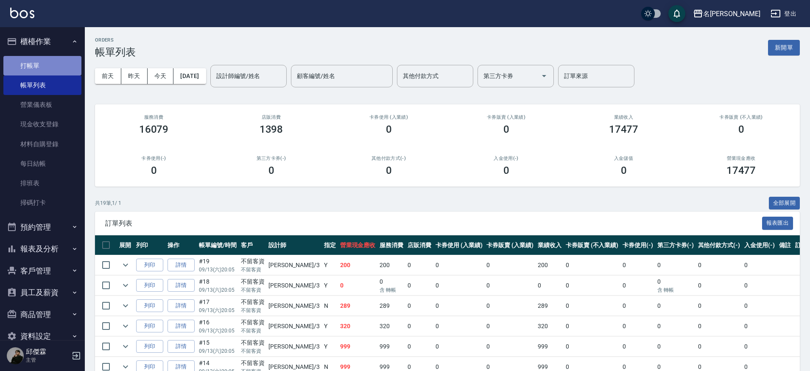
click at [64, 66] on link "打帳單" at bounding box center [42, 66] width 78 height 20
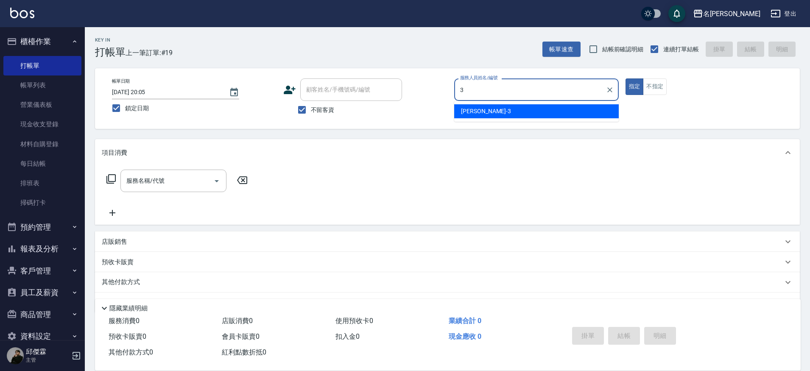
type input "Mina-3"
type button "true"
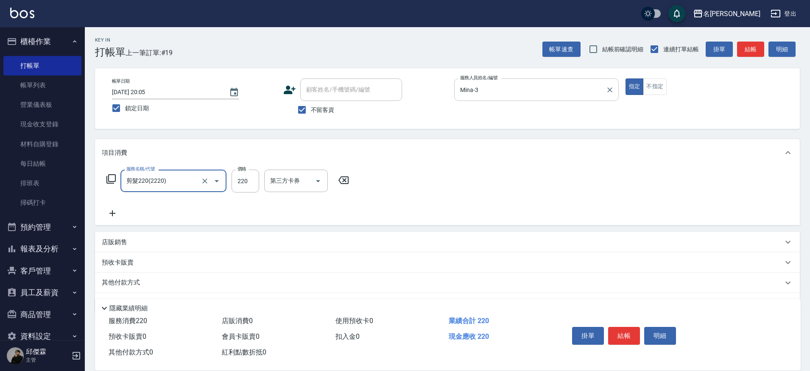
type input "剪髮220(2220)"
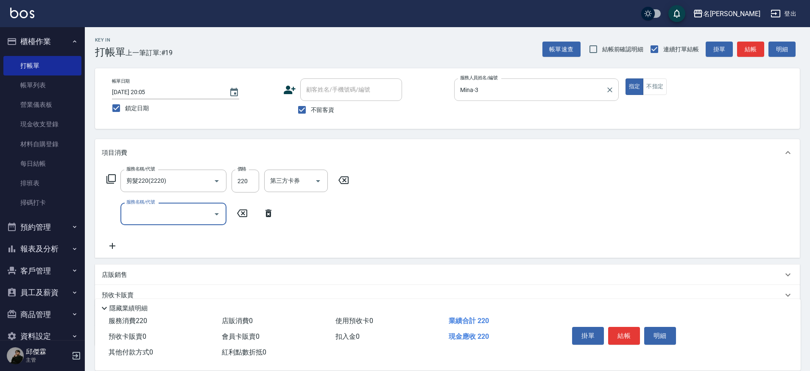
type input "2"
type input "極光結構護髮(515000)"
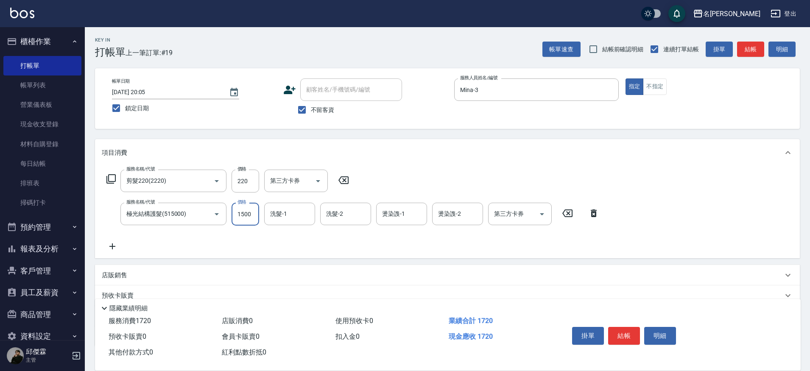
drag, startPoint x: 252, startPoint y: 216, endPoint x: 263, endPoint y: 213, distance: 12.2
click at [263, 213] on div "服務名稱/代號 極光結構護髮(515000) 服務名稱/代號 價格 1500 價格 洗髮-1 洗髮-1 洗髮-2 洗髮-2 燙染謢-1 燙染謢-1 燙染謢-2…" at bounding box center [353, 214] width 503 height 23
type input "1800"
type input "Nini-23"
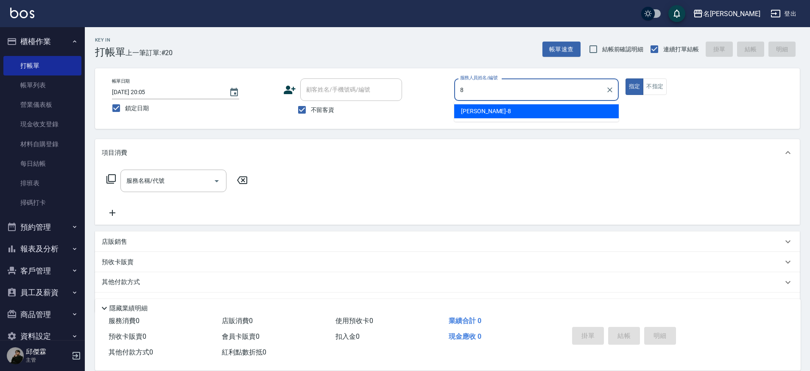
type input "Kira-8"
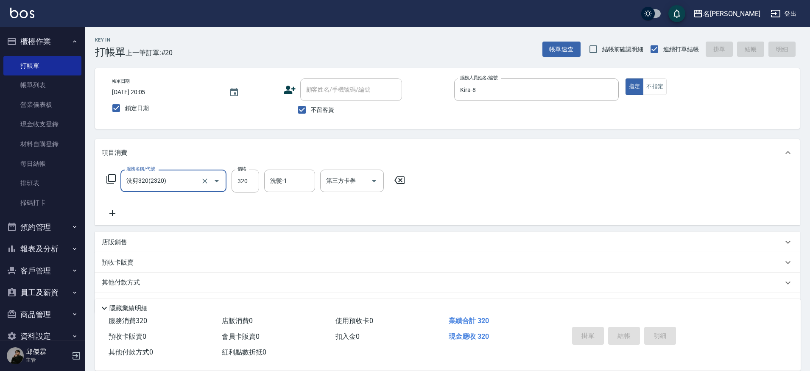
type input "洗剪320(2320)"
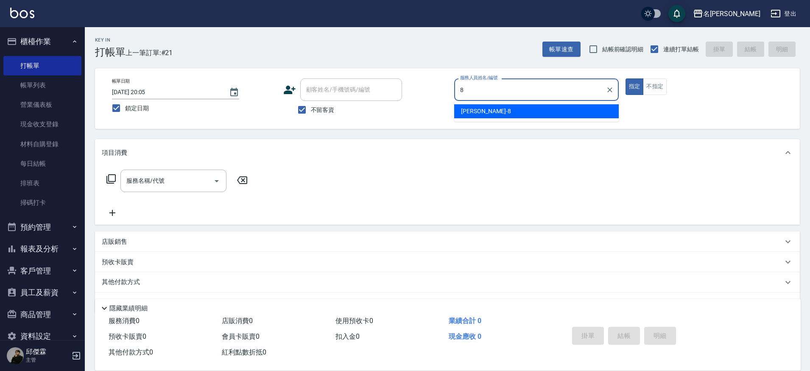
type input "Kira-8"
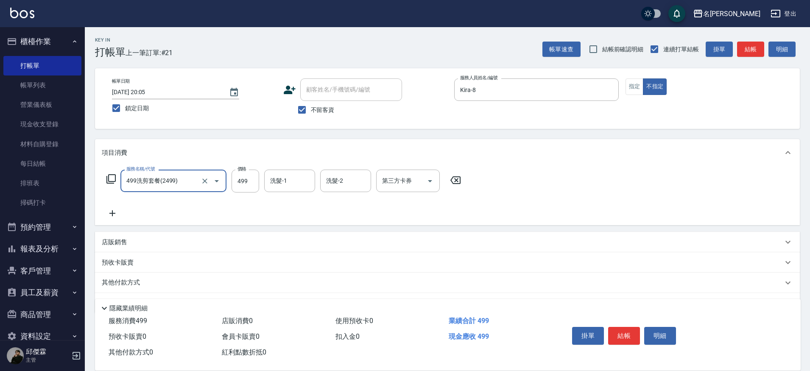
type input "499洗剪套餐(2499)"
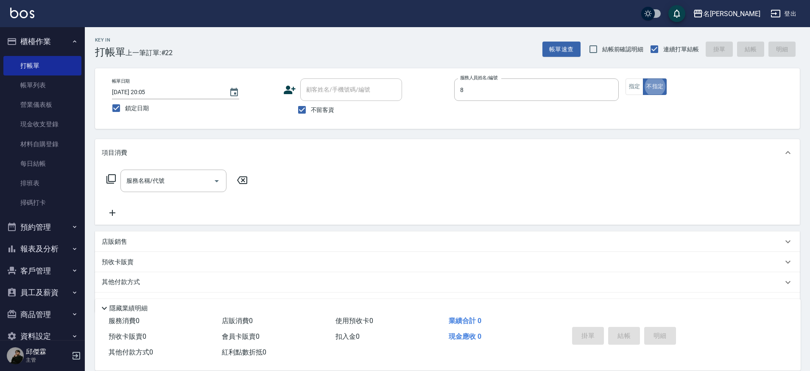
type input "Kira-8"
type button "false"
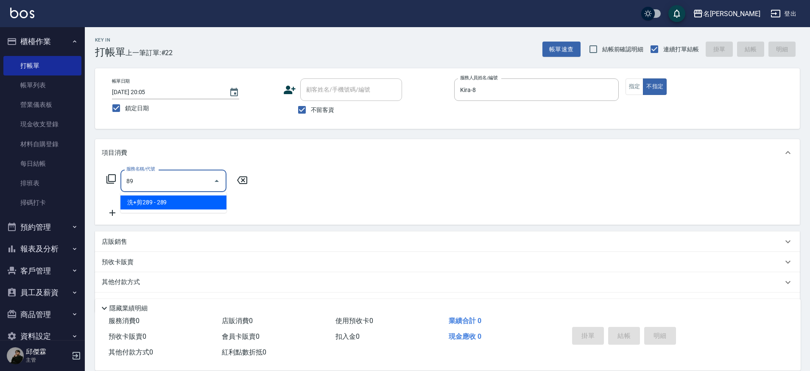
type input "8"
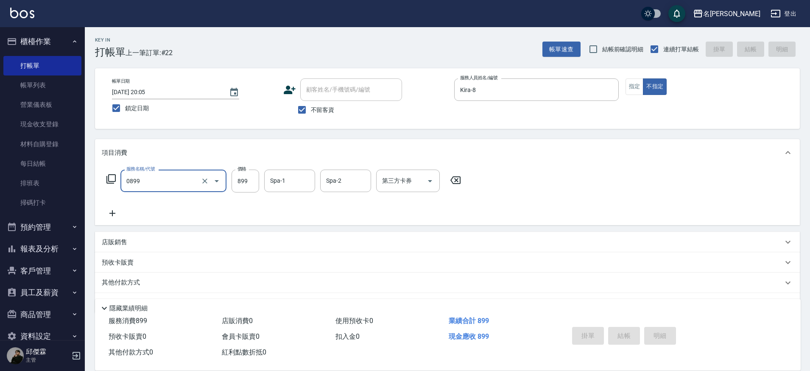
type input "0899"
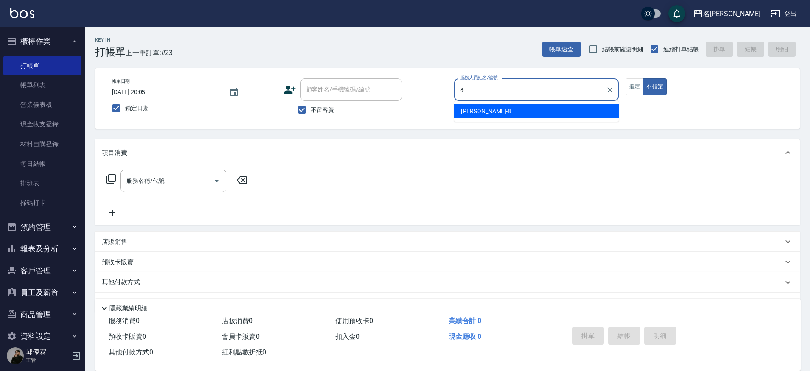
type input "Kira-8"
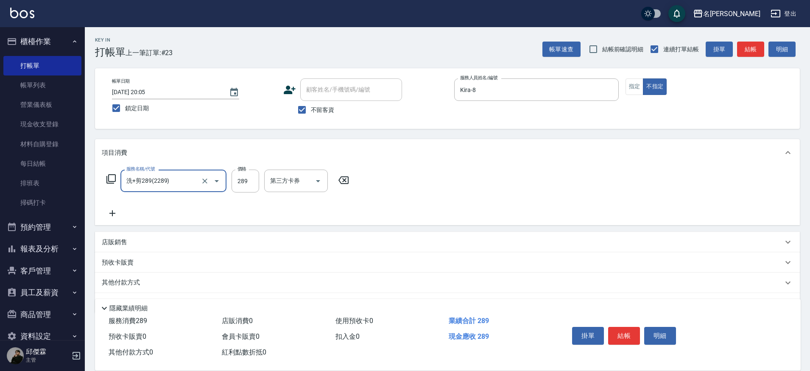
type input "洗+剪289(2289)"
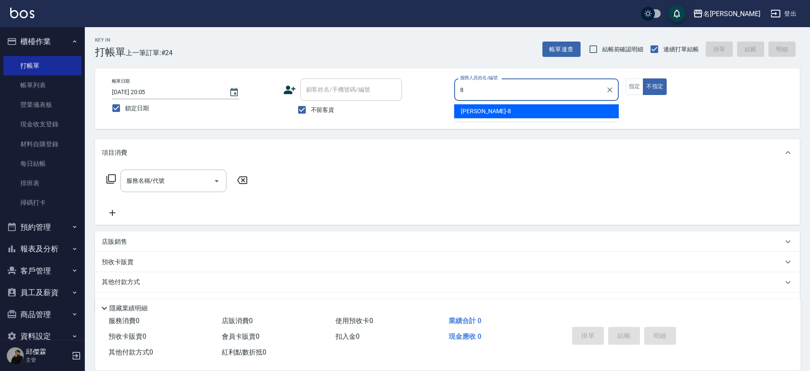
type input "Kira-8"
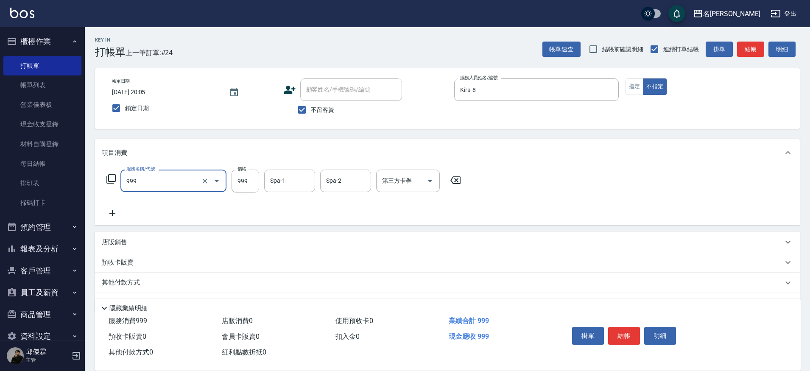
type input "精油SPA+剪髮(999)"
type input "1000"
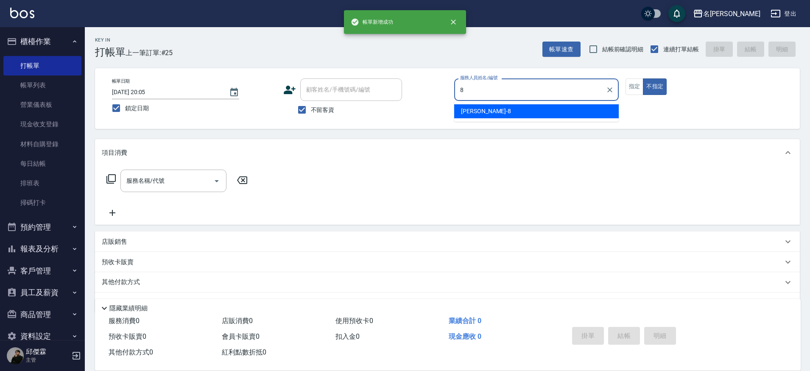
type input "Kira-8"
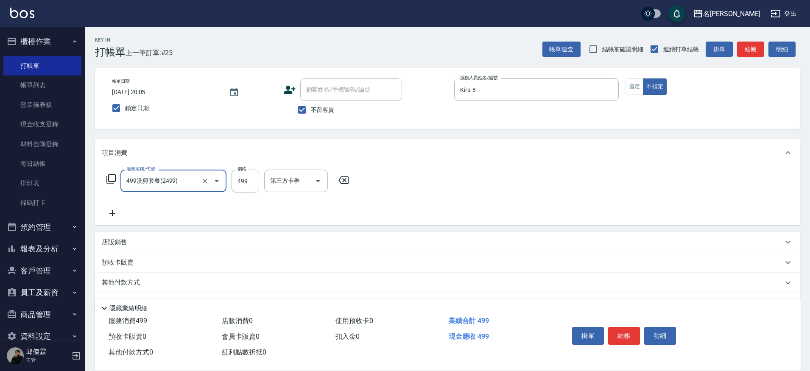
type input "499洗剪套餐(2499)"
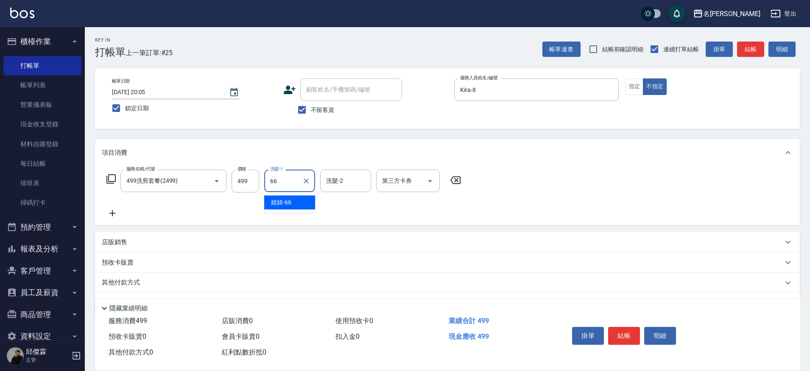
type input "妞妞-66"
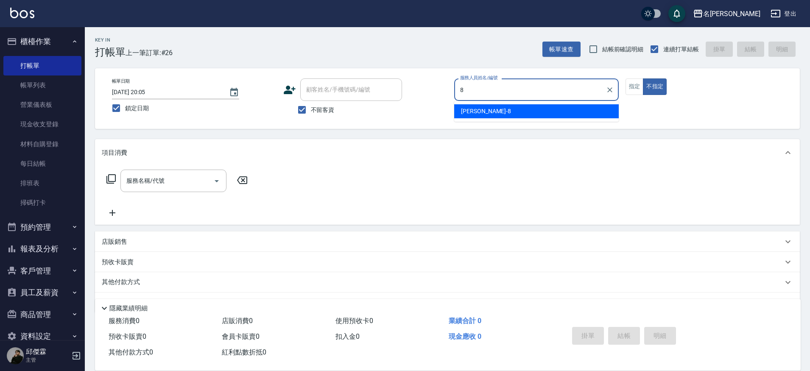
type input "Kira-8"
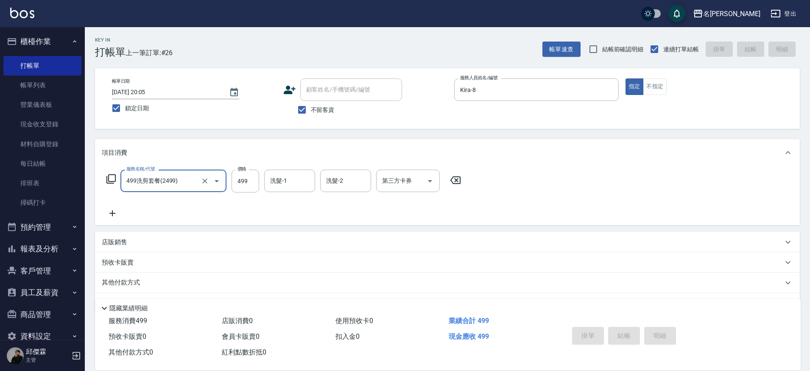
type input "499洗剪套餐(2499)"
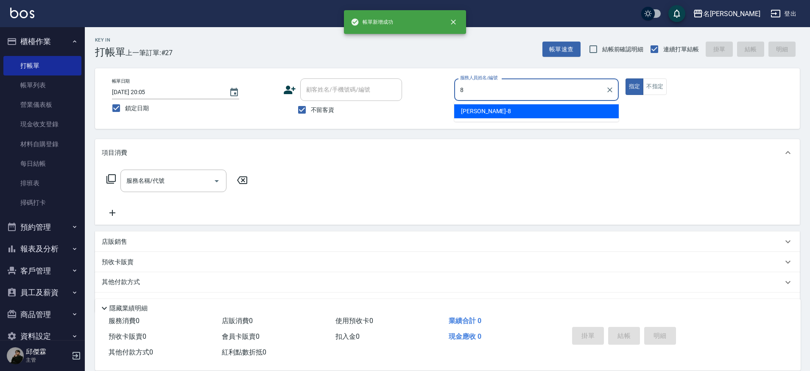
type input "Kira-8"
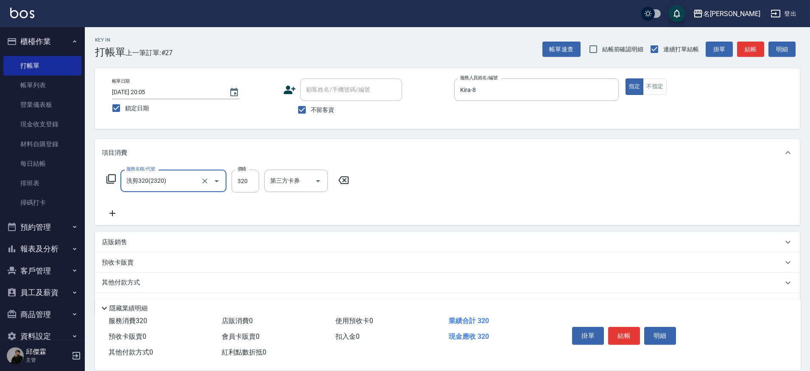
type input "洗剪320(2320)"
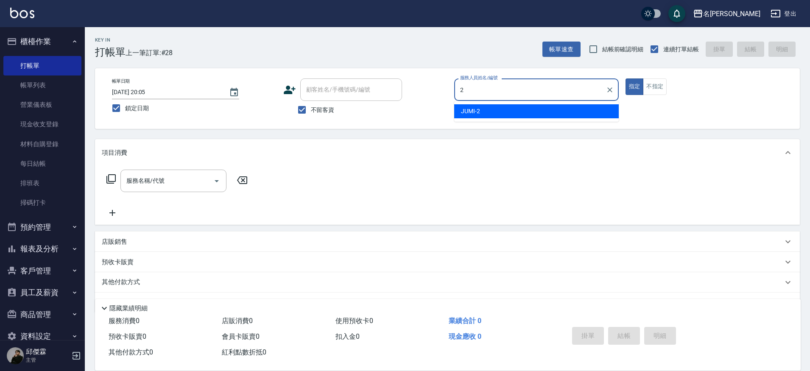
type input "JUMI-2"
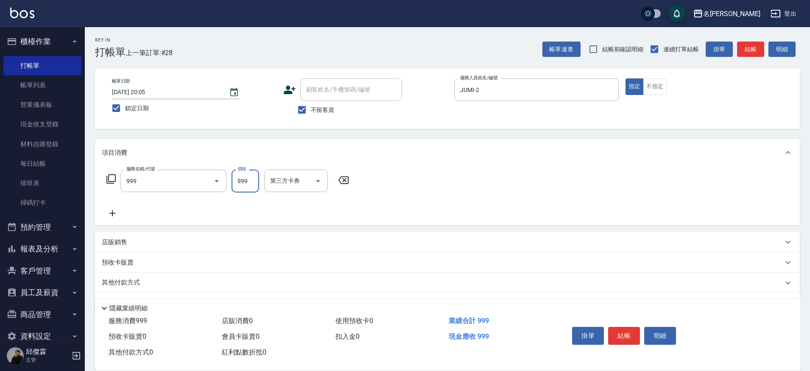
type input "精油SPA+剪髮(999)"
type input "1099"
type input "[PERSON_NAME]-13"
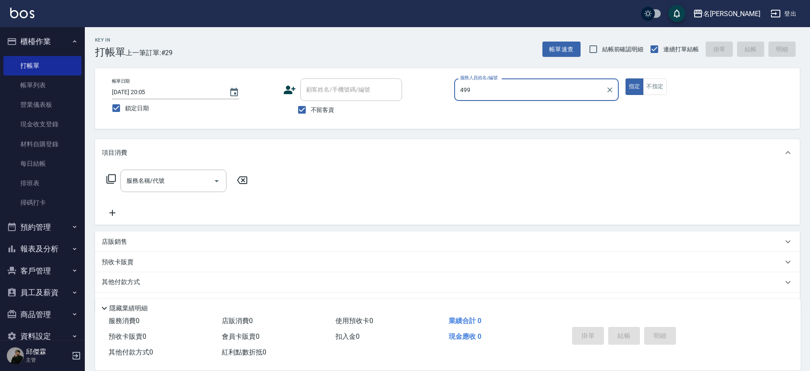
type input "499"
click at [626, 78] on button "指定" at bounding box center [635, 86] width 18 height 17
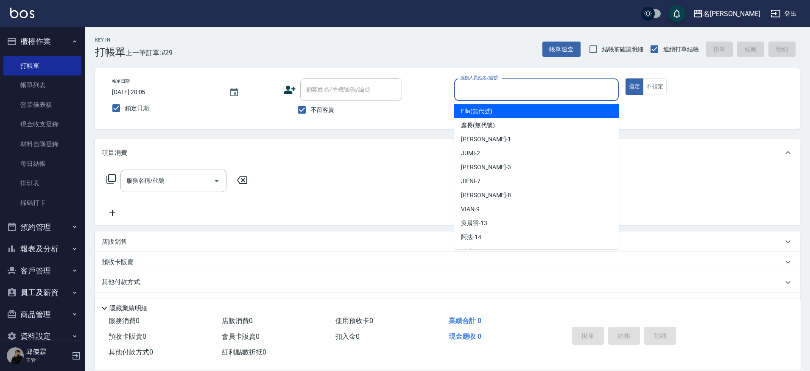
click at [580, 86] on input "服務人員姓名/編號" at bounding box center [536, 89] width 157 height 15
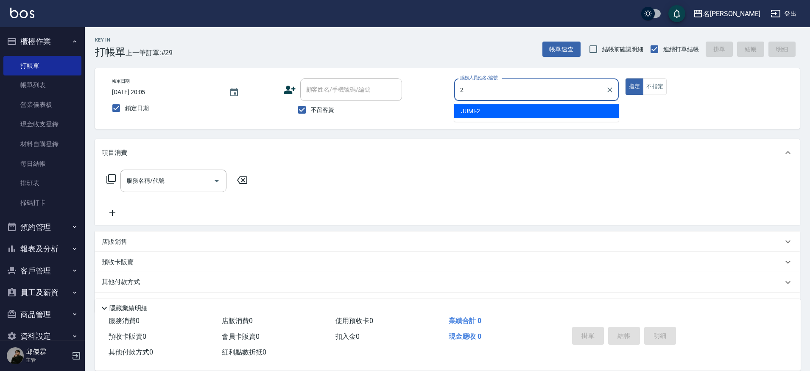
type input "JUMI-2"
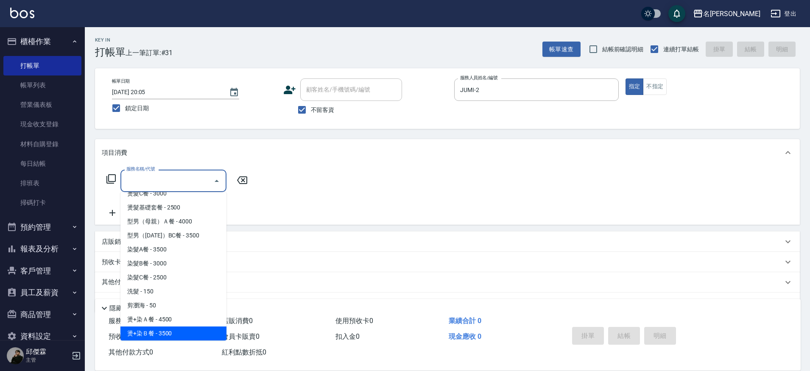
scroll to position [51, 0]
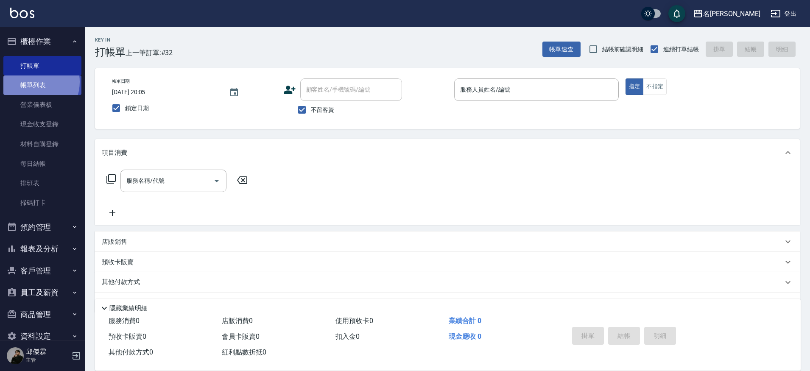
click at [33, 81] on link "帳單列表" at bounding box center [42, 86] width 78 height 20
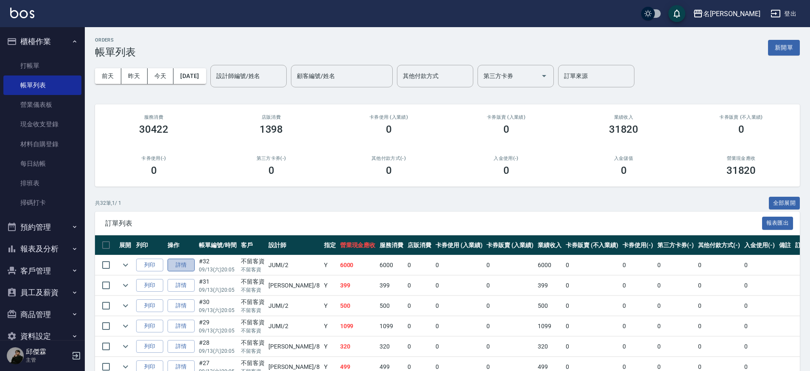
click at [183, 262] on link "詳情" at bounding box center [181, 265] width 27 height 13
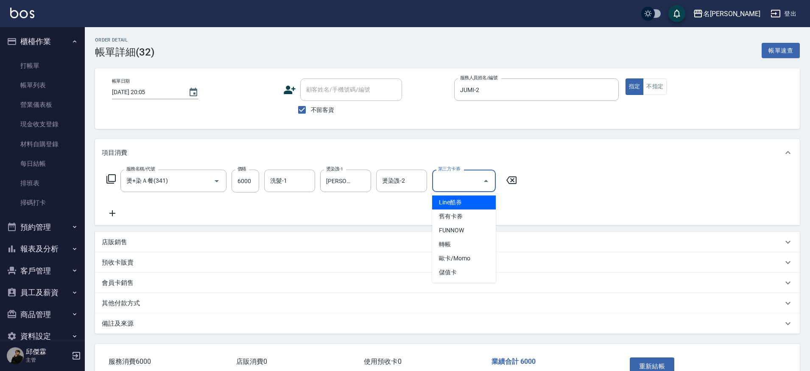
click at [447, 187] on input "第三方卡券" at bounding box center [457, 181] width 43 height 15
click at [110, 301] on p "其他付款方式" at bounding box center [121, 303] width 38 height 9
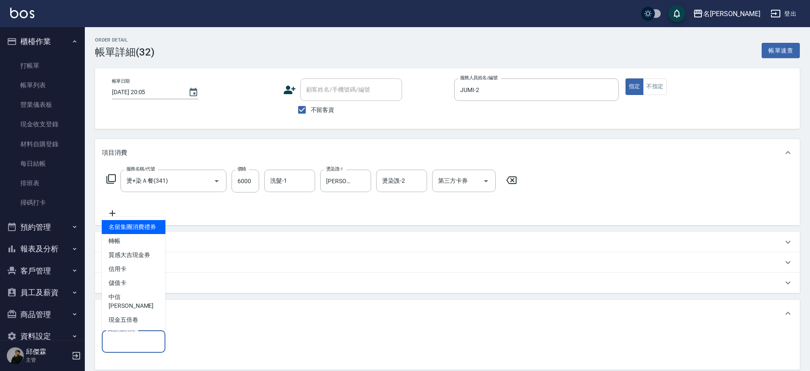
click at [128, 336] on input "其他付款方式" at bounding box center [134, 341] width 56 height 15
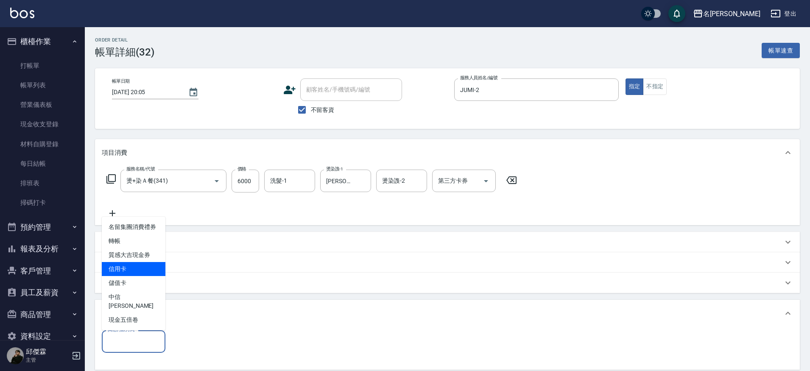
click at [126, 276] on span "信用卡" at bounding box center [134, 269] width 64 height 14
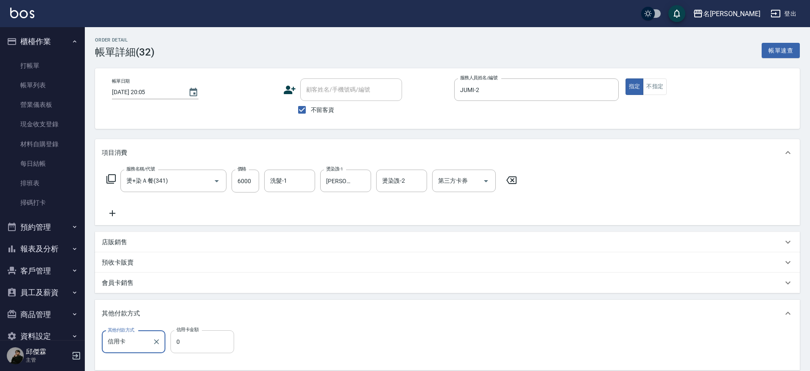
click at [188, 346] on input "0" at bounding box center [203, 341] width 64 height 23
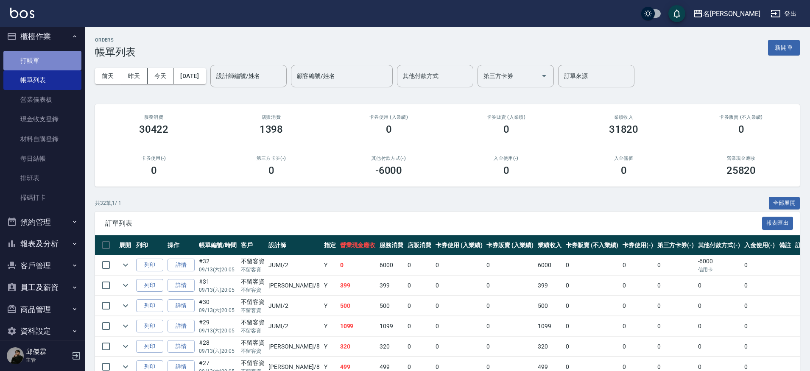
click at [59, 60] on link "打帳單" at bounding box center [42, 61] width 78 height 20
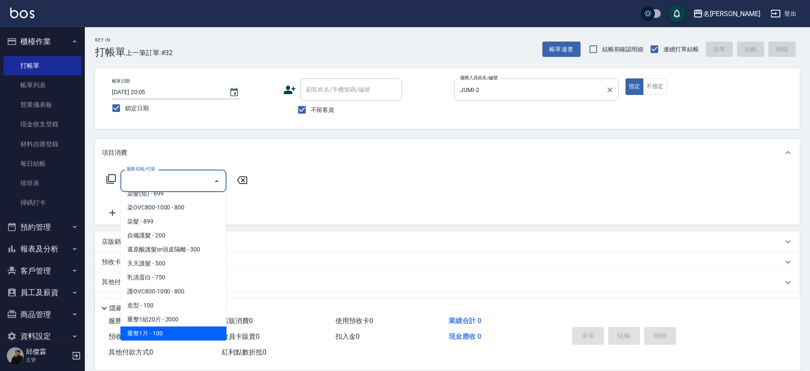
scroll to position [681, 0]
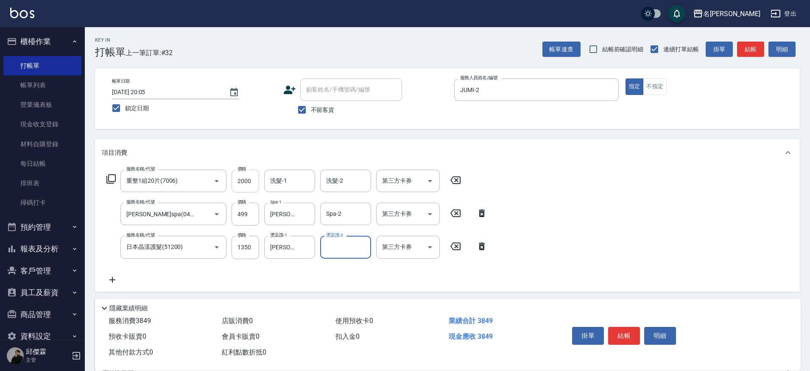
click at [244, 179] on input "2000" at bounding box center [246, 181] width 28 height 23
click at [249, 182] on input "2000" at bounding box center [246, 181] width 28 height 23
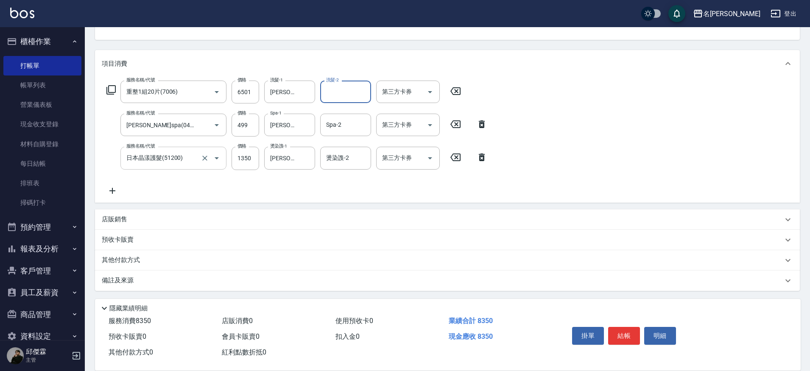
scroll to position [90, 0]
click at [144, 258] on p "其他付款方式" at bounding box center [123, 259] width 42 height 9
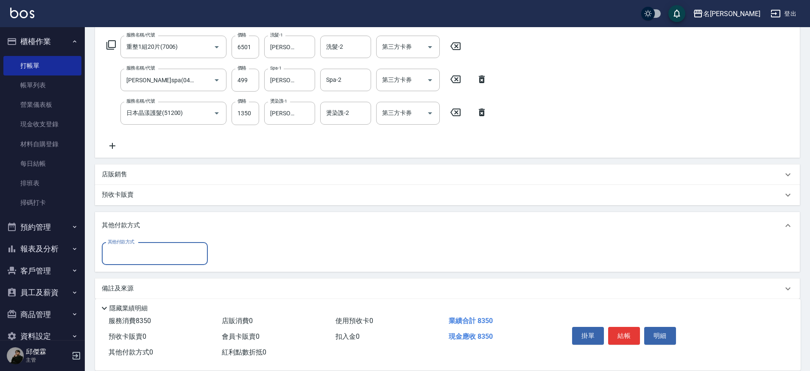
scroll to position [143, 0]
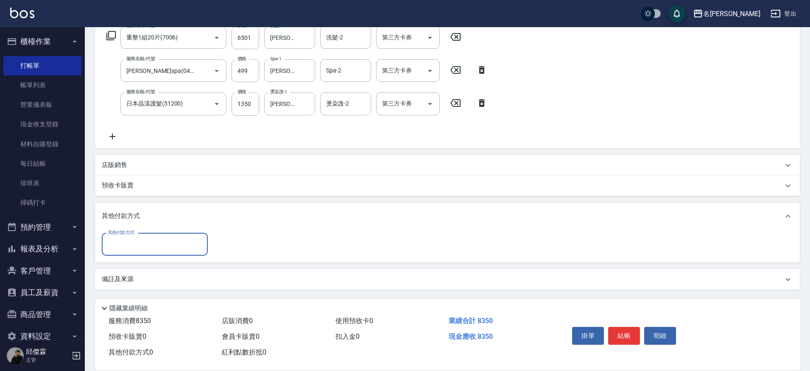
click at [138, 253] on div "其他付款方式" at bounding box center [155, 244] width 106 height 22
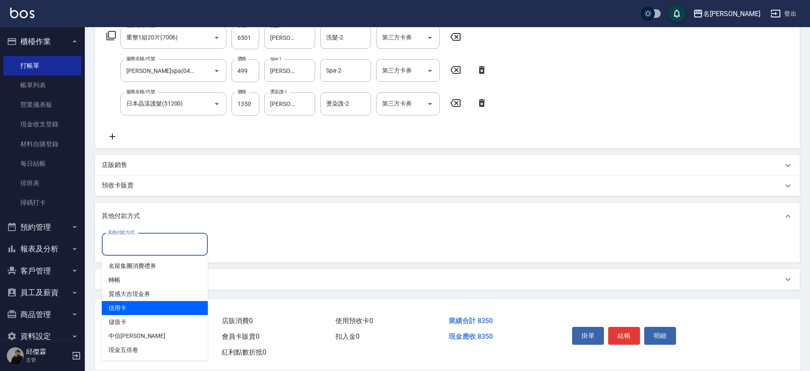
click at [125, 302] on span "信用卡" at bounding box center [155, 308] width 106 height 14
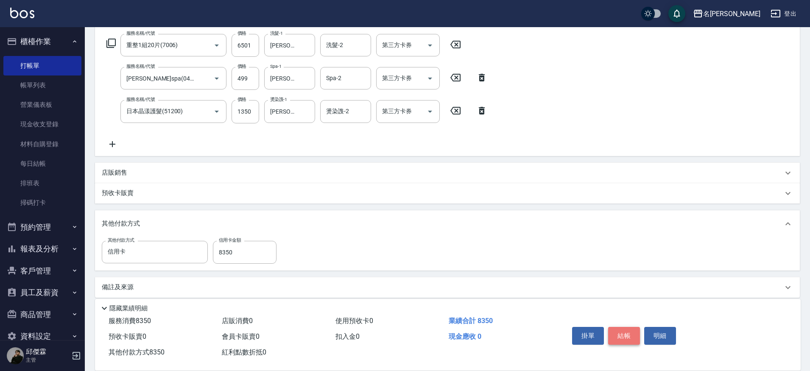
click at [625, 327] on button "結帳" at bounding box center [624, 336] width 32 height 18
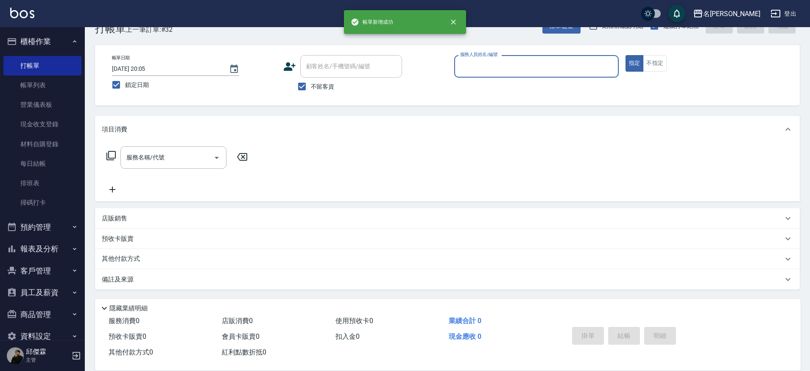
scroll to position [23, 0]
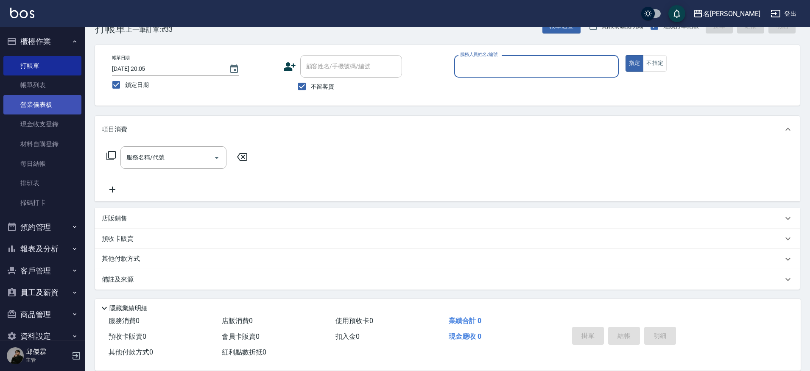
click at [44, 100] on link "營業儀表板" at bounding box center [42, 105] width 78 height 20
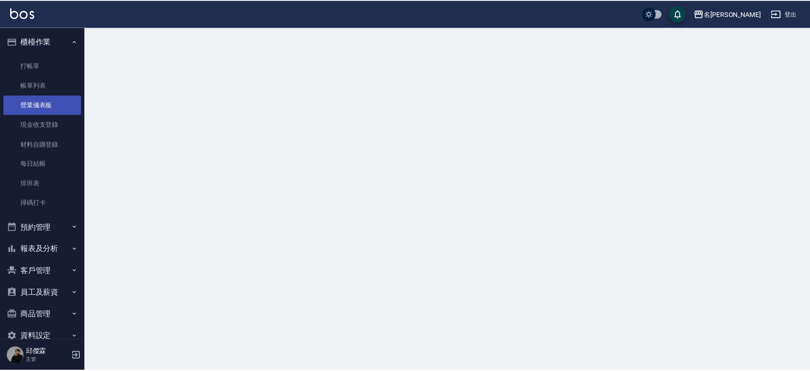
scroll to position [3, 0]
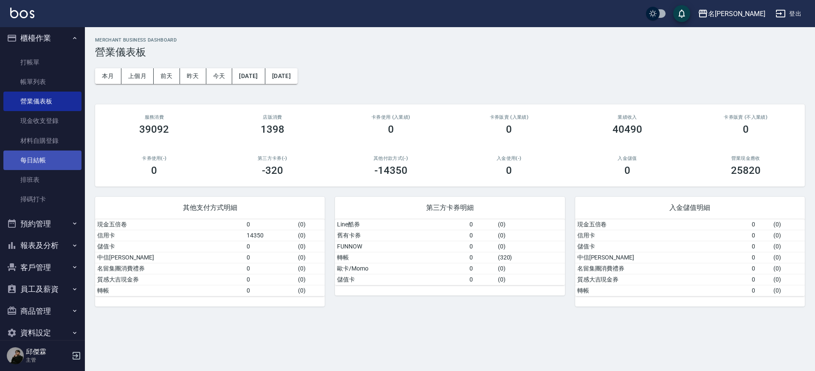
click at [52, 164] on link "每日結帳" at bounding box center [42, 161] width 78 height 20
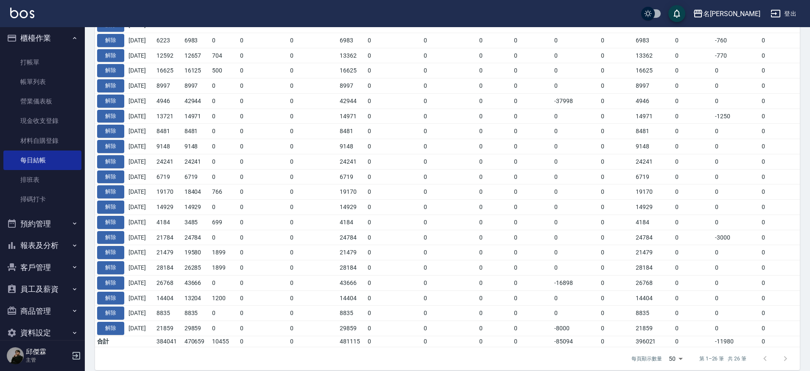
scroll to position [411, 0]
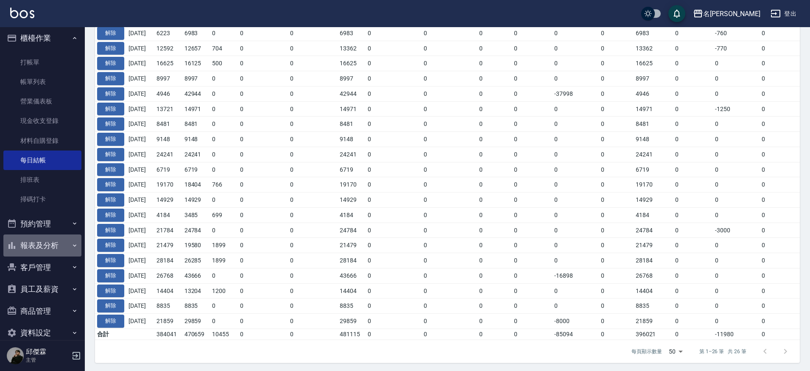
click at [63, 239] on button "報表及分析" at bounding box center [42, 246] width 78 height 22
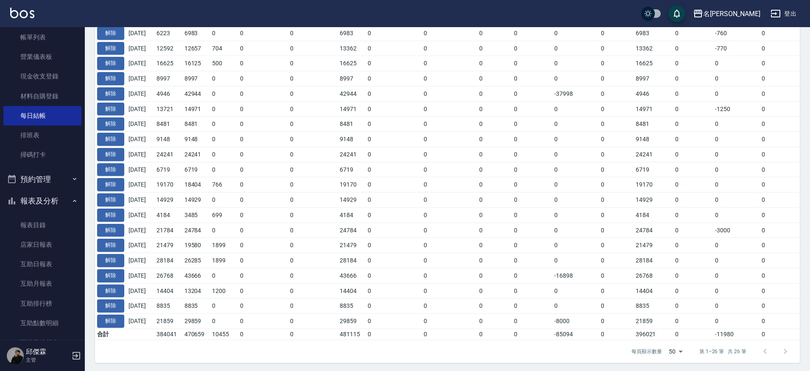
scroll to position [61, 0]
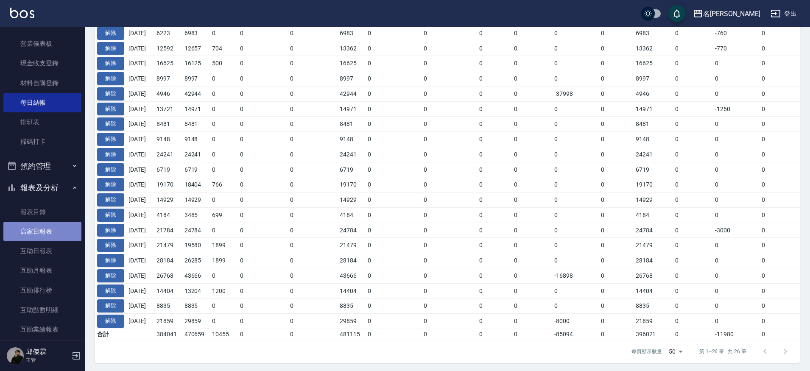
click at [57, 230] on link "店家日報表" at bounding box center [42, 232] width 78 height 20
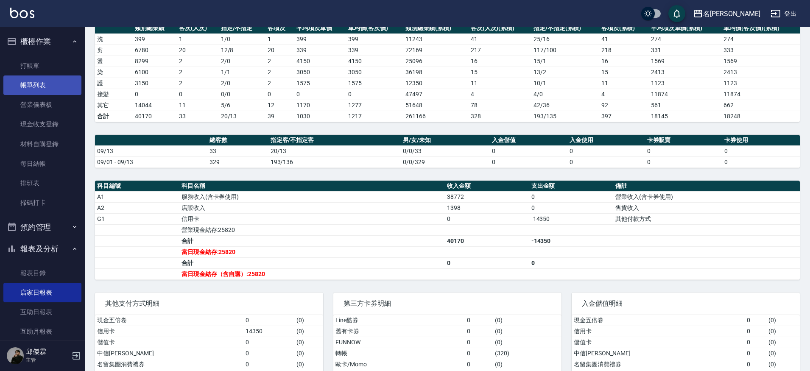
click at [35, 79] on link "帳單列表" at bounding box center [42, 86] width 78 height 20
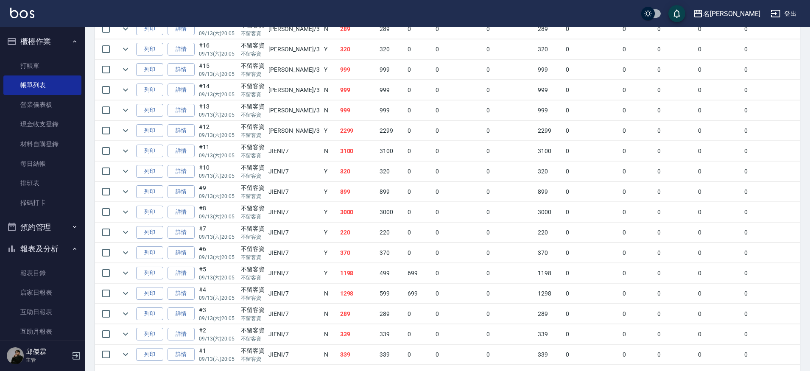
scroll to position [560, 0]
click at [177, 90] on link "詳情" at bounding box center [181, 92] width 27 height 13
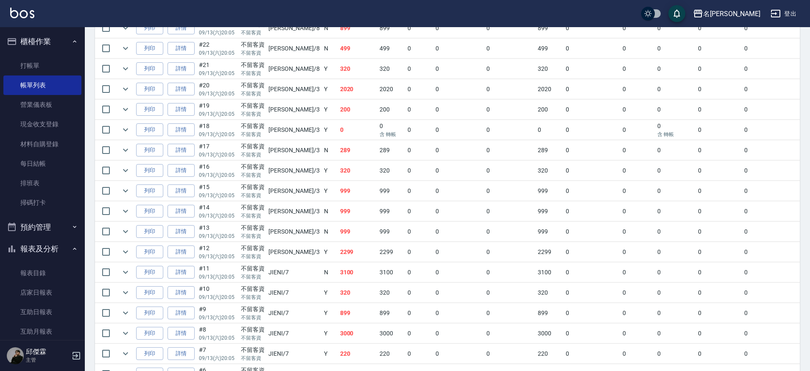
scroll to position [444, 0]
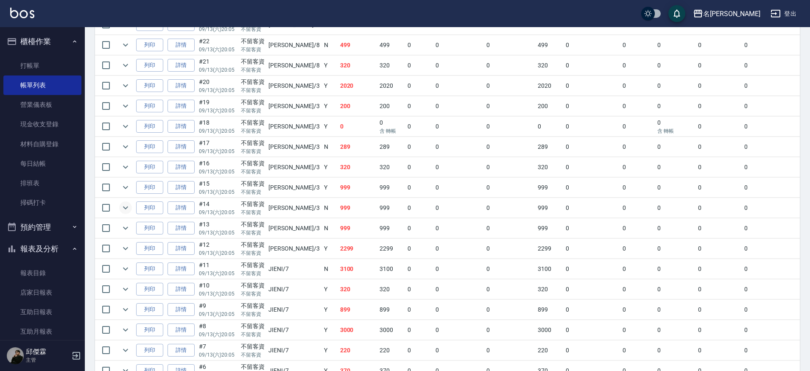
click at [126, 211] on icon "expand row" at bounding box center [125, 208] width 10 height 10
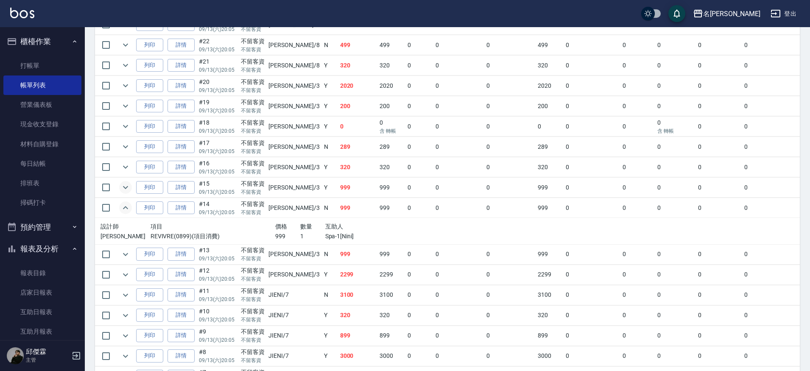
click at [129, 188] on icon "expand row" at bounding box center [125, 187] width 10 height 10
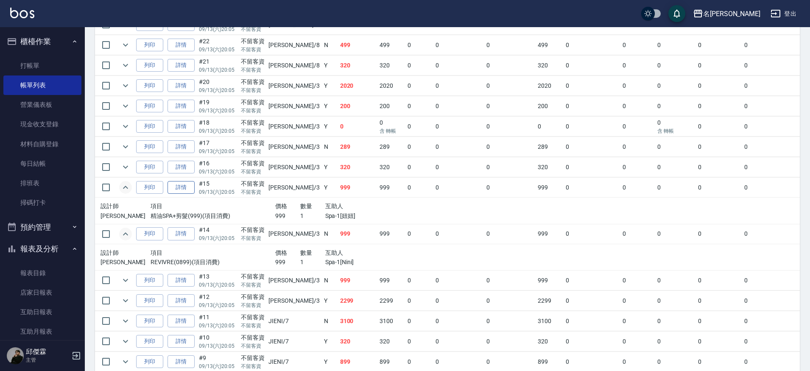
click at [185, 189] on link "詳情" at bounding box center [181, 187] width 27 height 13
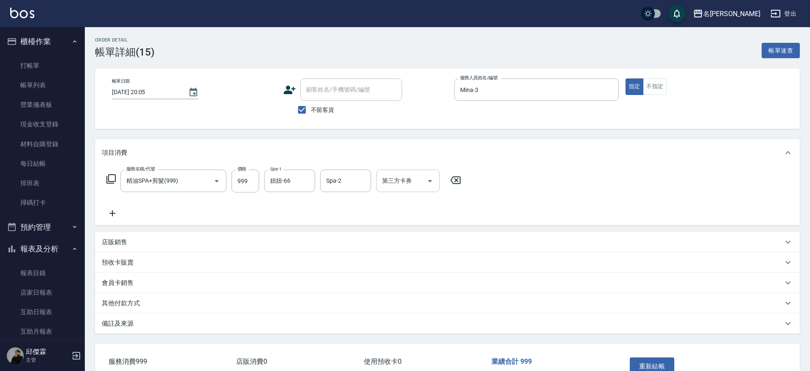
click at [419, 182] on input "第三方卡券" at bounding box center [401, 181] width 43 height 15
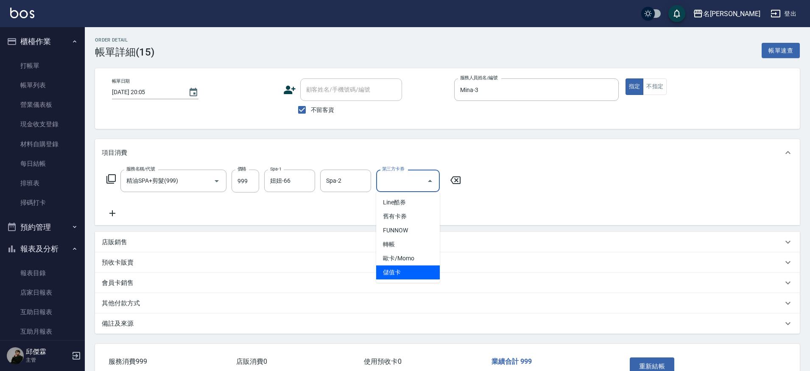
click at [407, 272] on span "儲值卡" at bounding box center [408, 273] width 64 height 14
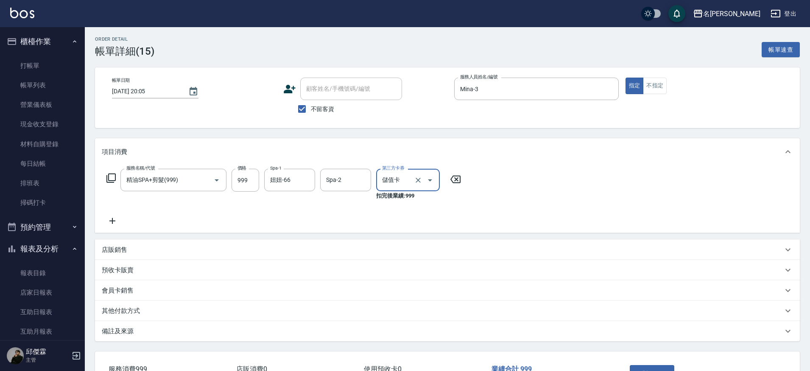
scroll to position [63, 0]
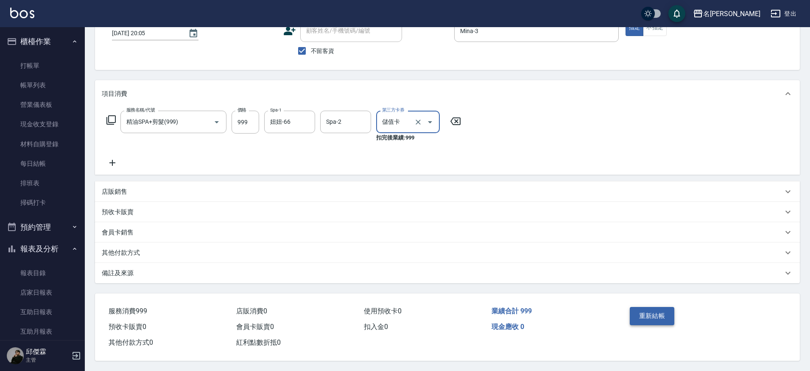
click at [638, 310] on button "重新結帳" at bounding box center [652, 316] width 45 height 18
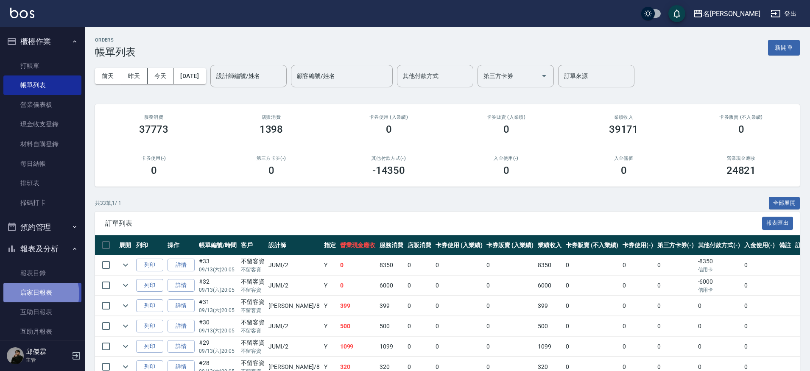
click at [39, 292] on link "店家日報表" at bounding box center [42, 293] width 78 height 20
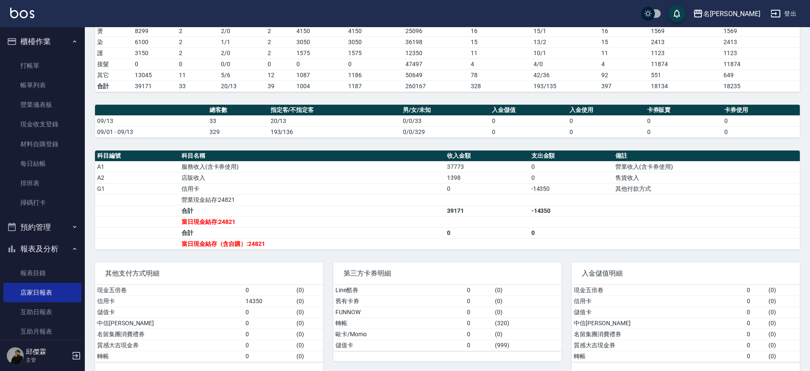
scroll to position [160, 0]
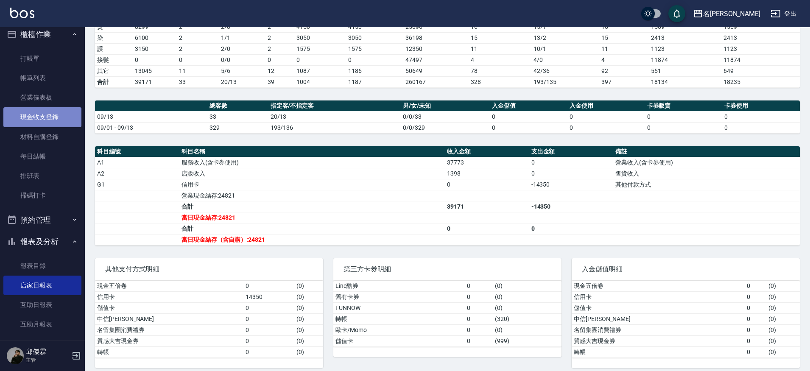
click at [60, 123] on link "現金收支登錄" at bounding box center [42, 117] width 78 height 20
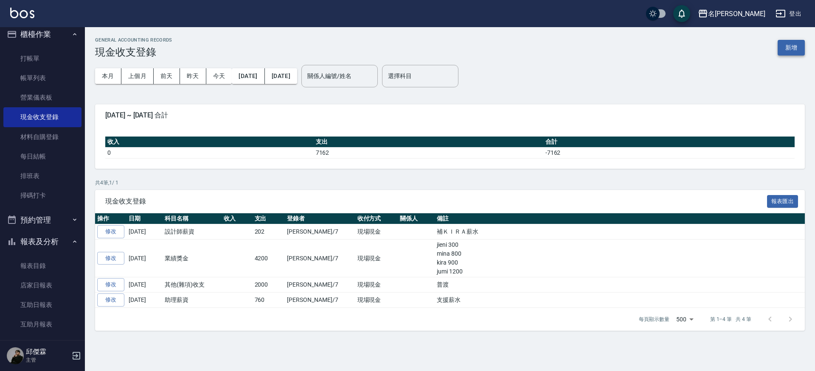
click at [787, 49] on button "新增" at bounding box center [790, 48] width 27 height 16
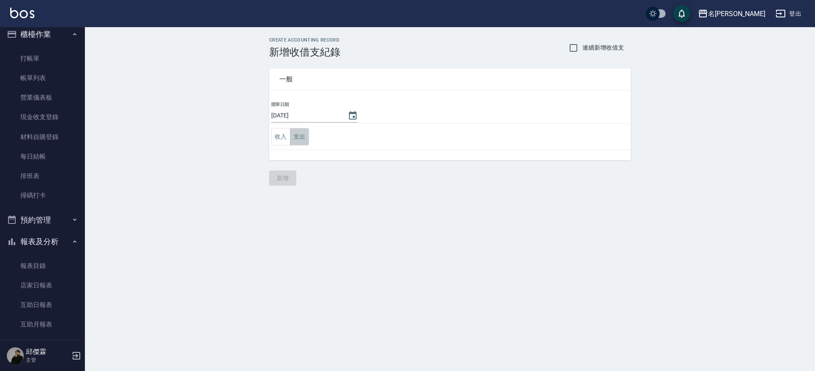
click at [295, 134] on button "支出" at bounding box center [299, 136] width 19 height 17
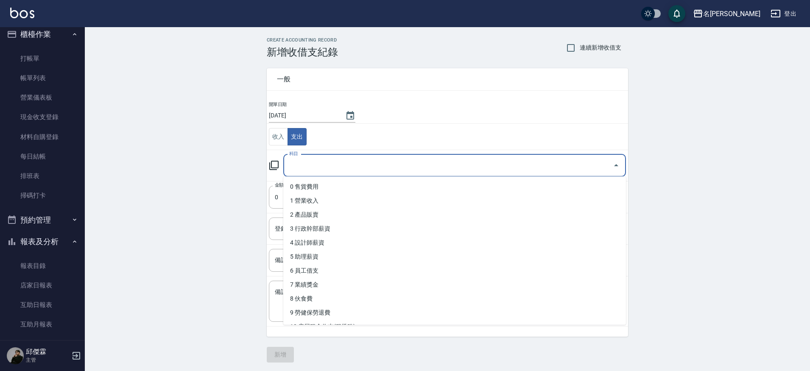
click at [308, 162] on input "科目" at bounding box center [448, 165] width 322 height 15
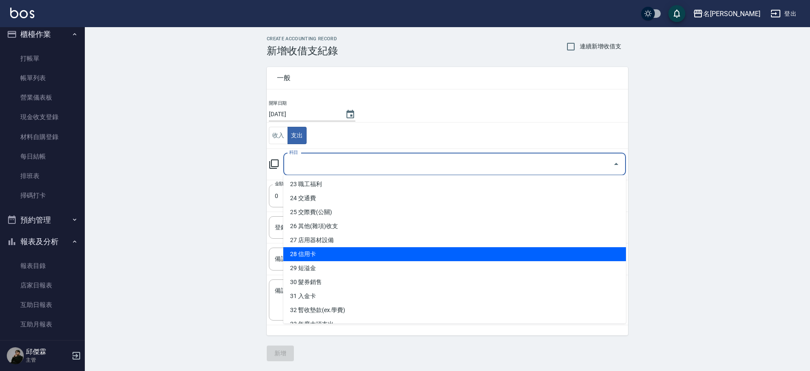
scroll to position [320, 0]
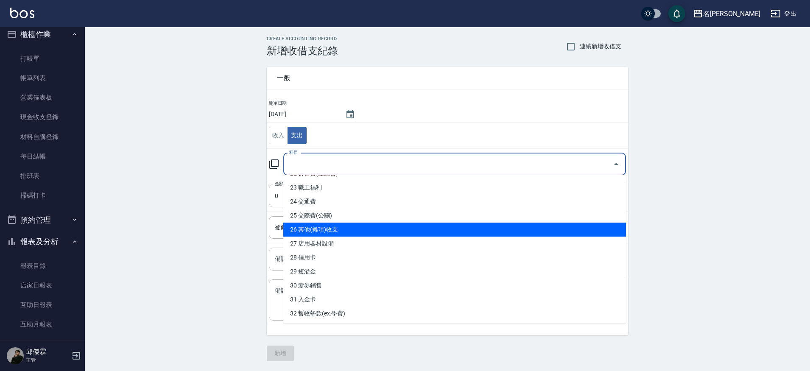
click at [330, 226] on li "26 其他(雜項)收支" at bounding box center [454, 230] width 343 height 14
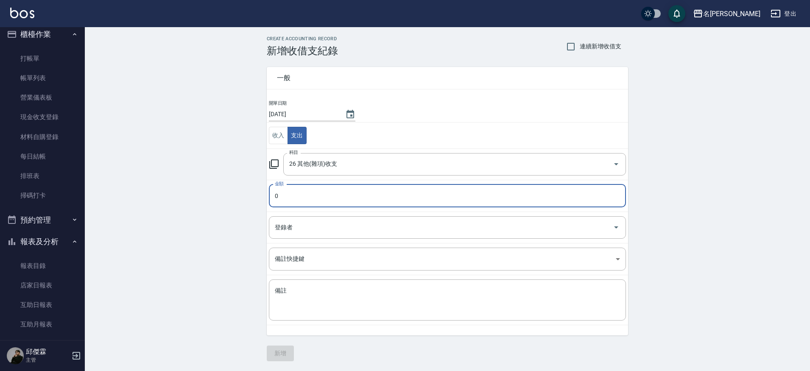
click at [332, 202] on input "0" at bounding box center [447, 196] width 357 height 23
click at [304, 188] on input "0" at bounding box center [447, 196] width 357 height 23
click at [290, 193] on input "0" at bounding box center [447, 196] width 357 height 23
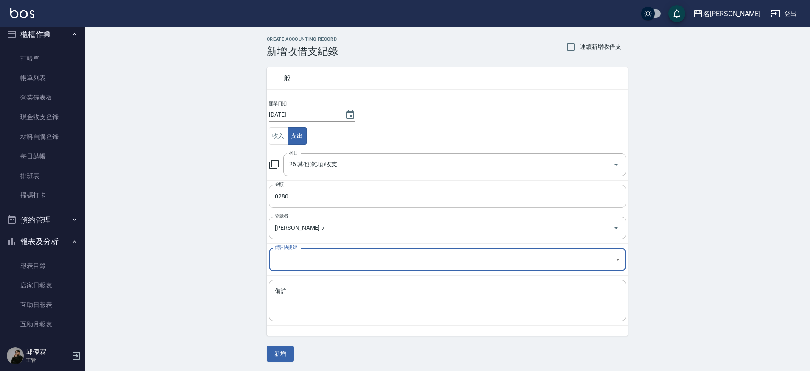
scroll to position [0, 0]
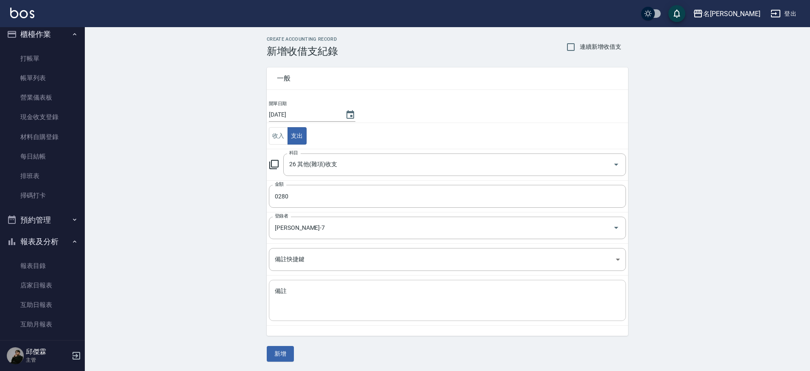
click at [303, 300] on textarea "備註" at bounding box center [447, 300] width 345 height 27
click at [280, 358] on button "新增" at bounding box center [280, 355] width 27 height 16
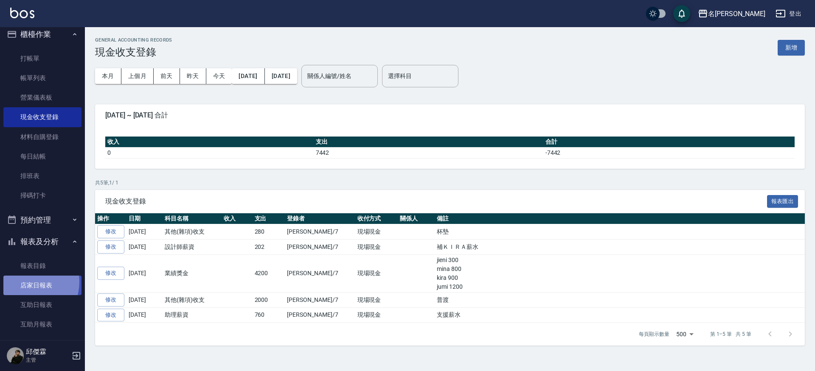
click at [28, 280] on link "店家日報表" at bounding box center [42, 286] width 78 height 20
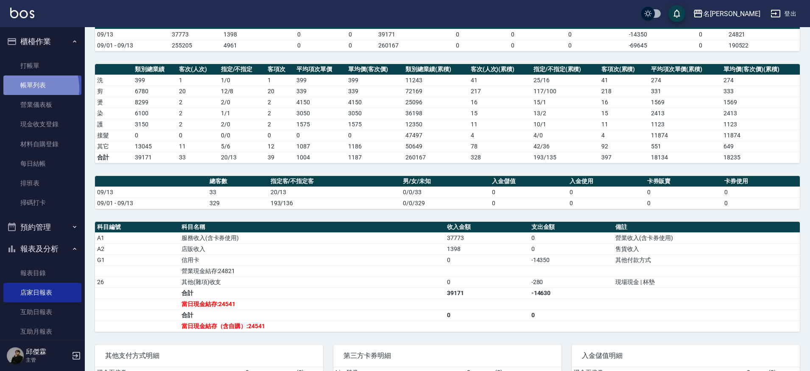
click at [27, 88] on link "帳單列表" at bounding box center [42, 86] width 78 height 20
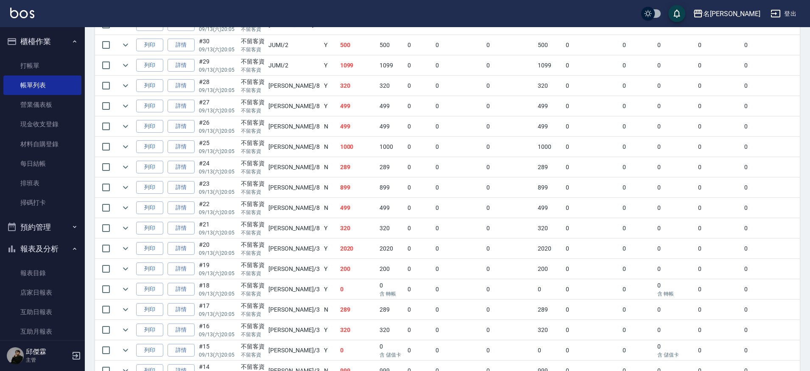
scroll to position [287, 0]
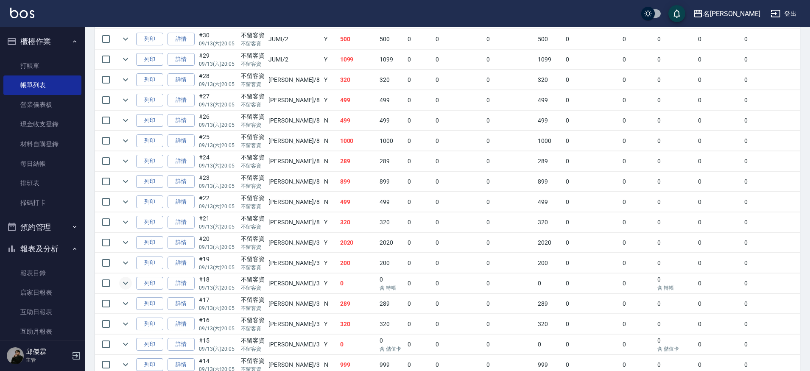
click at [123, 285] on icon "expand row" at bounding box center [125, 283] width 10 height 10
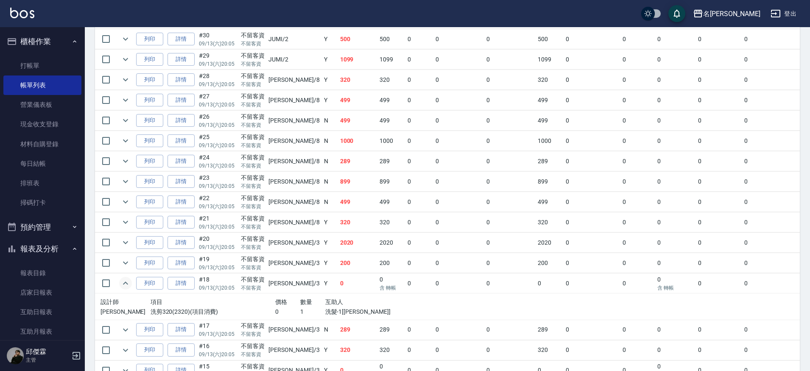
scroll to position [288, 0]
drag, startPoint x: 119, startPoint y: 282, endPoint x: 149, endPoint y: 279, distance: 29.8
click at [119, 282] on button "expand row" at bounding box center [125, 282] width 13 height 13
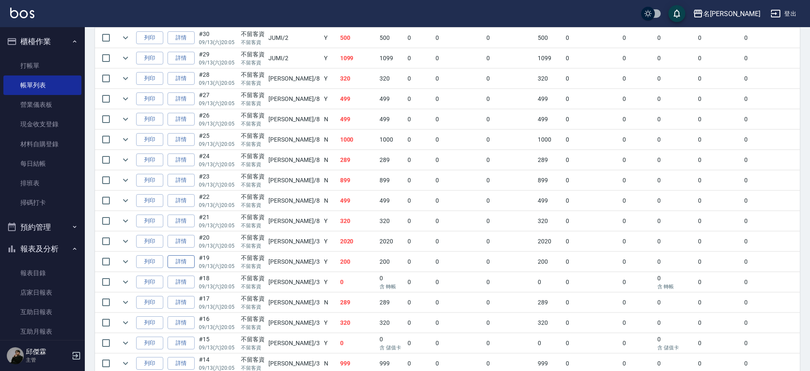
click at [179, 263] on link "詳情" at bounding box center [181, 261] width 27 height 13
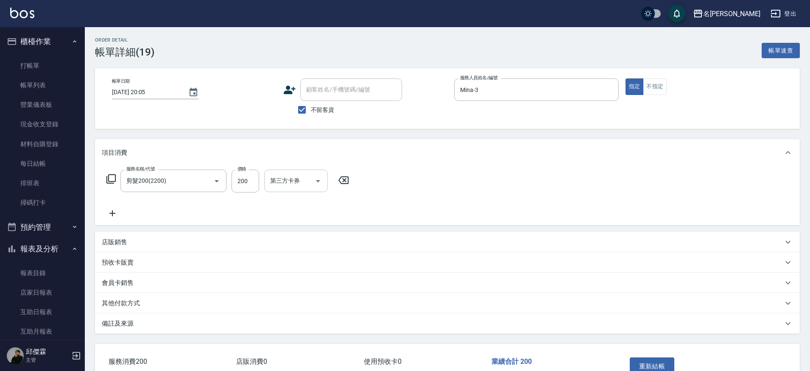
click at [319, 181] on icon "Open" at bounding box center [318, 181] width 4 height 2
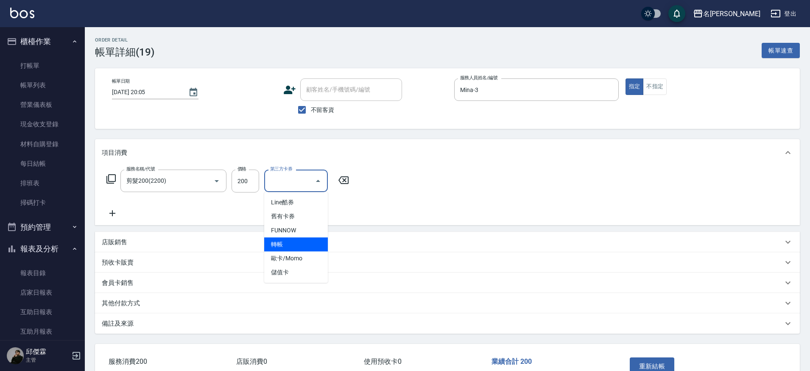
click at [298, 239] on span "轉帳" at bounding box center [296, 245] width 64 height 14
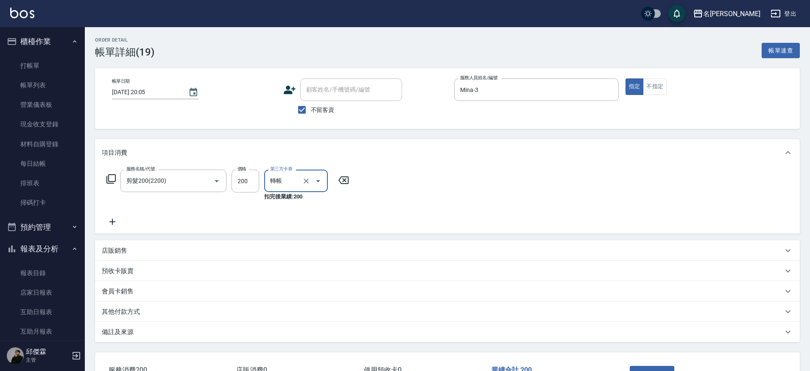
click at [645, 313] on div "Order detail 帳單詳細 (19) 帳單速查 帳單日期 [DATE] 20:05 顧客姓名/手機號碼/編號 顧客姓名/手機號碼/編號 不留客資 服務…" at bounding box center [405, 215] width 810 height 430
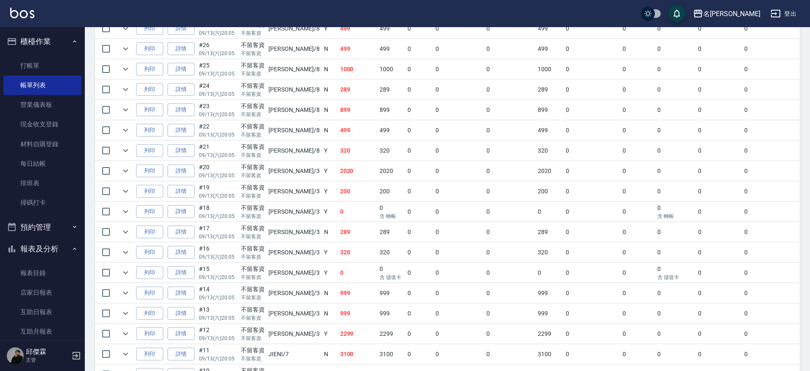
scroll to position [360, 0]
click at [280, 173] on td "Mina /3" at bounding box center [293, 170] width 55 height 20
click at [281, 171] on td "Mina /3" at bounding box center [293, 170] width 55 height 20
click at [191, 170] on link "詳情" at bounding box center [181, 169] width 27 height 13
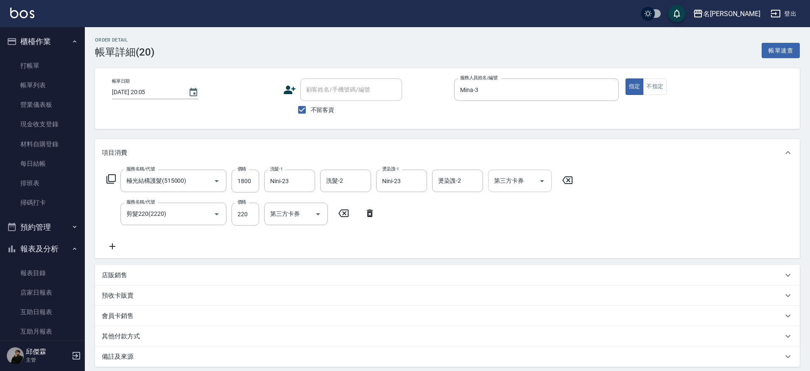
click at [541, 182] on icon "Open" at bounding box center [542, 181] width 10 height 10
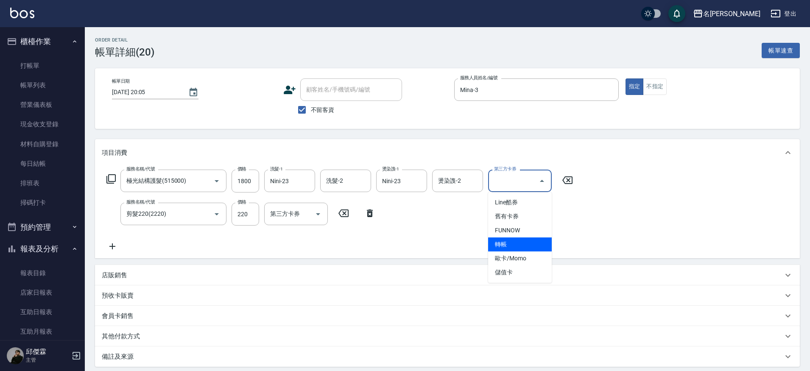
click at [519, 241] on span "轉帳" at bounding box center [520, 245] width 64 height 14
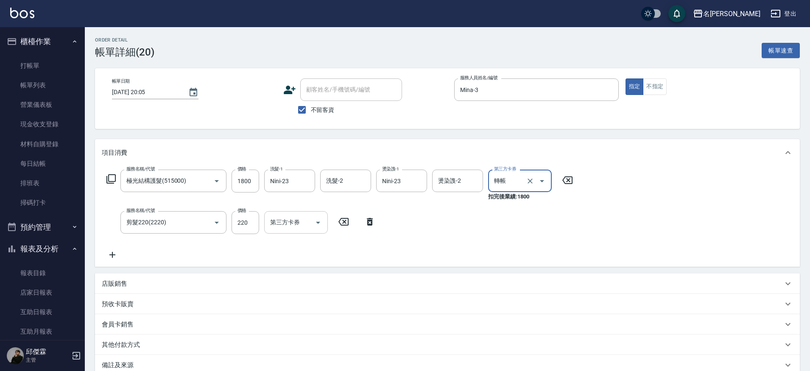
click at [313, 221] on icon "Open" at bounding box center [318, 223] width 10 height 10
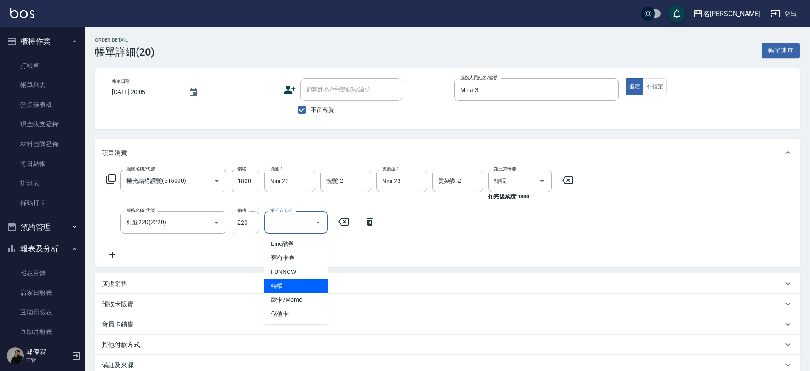
click at [287, 288] on span "轉帳" at bounding box center [296, 286] width 64 height 14
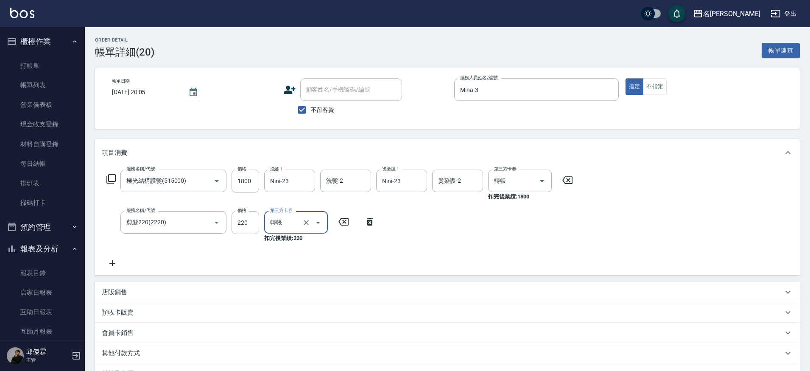
scroll to position [104, 0]
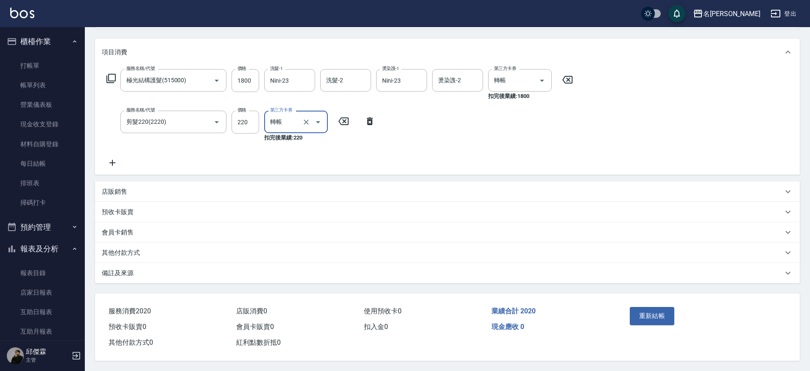
click at [644, 323] on div "重新結帳" at bounding box center [665, 322] width 77 height 37
click at [647, 318] on button "重新結帳" at bounding box center [652, 316] width 45 height 18
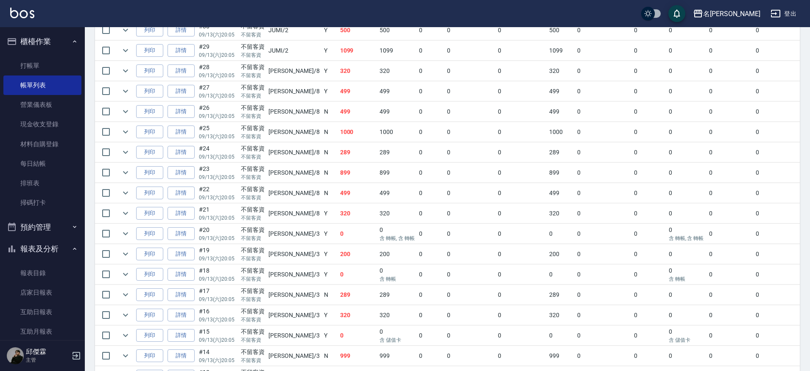
scroll to position [296, 0]
click at [128, 236] on icon "expand row" at bounding box center [125, 234] width 10 height 10
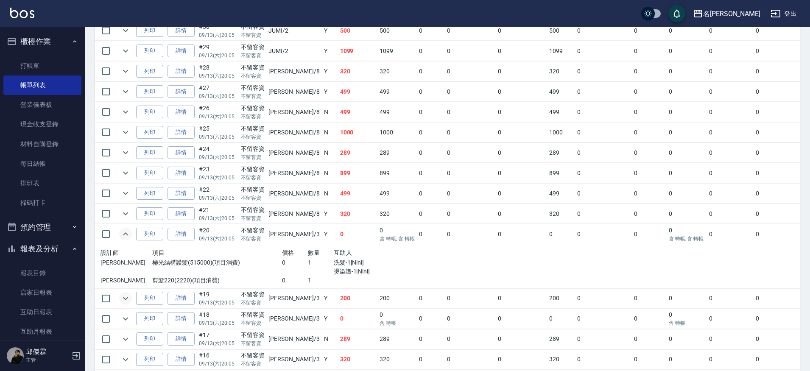
click at [122, 296] on icon "expand row" at bounding box center [125, 299] width 10 height 10
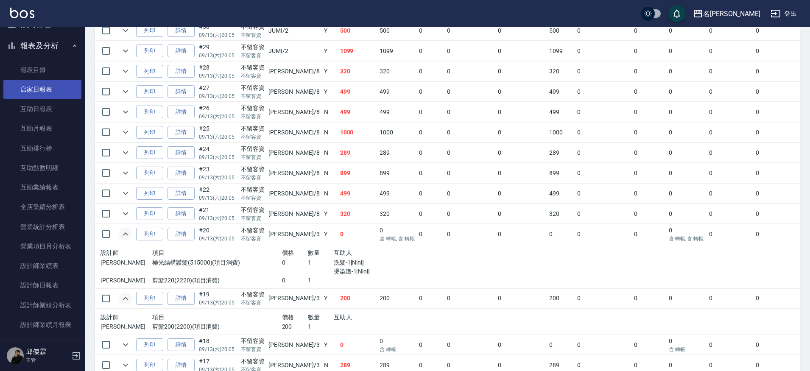
scroll to position [210, 0]
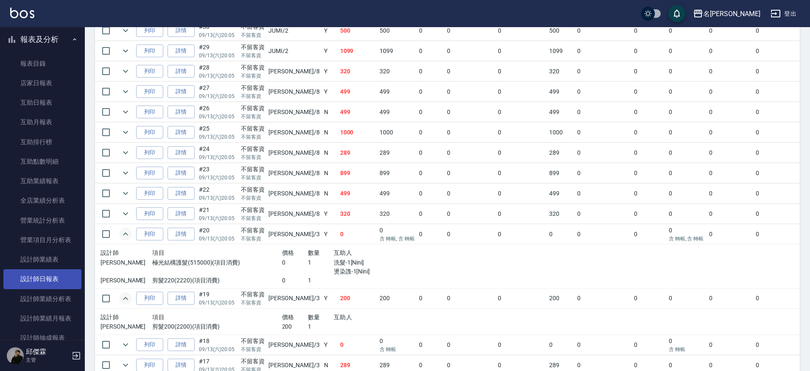
click at [38, 278] on link "設計師日報表" at bounding box center [42, 279] width 78 height 20
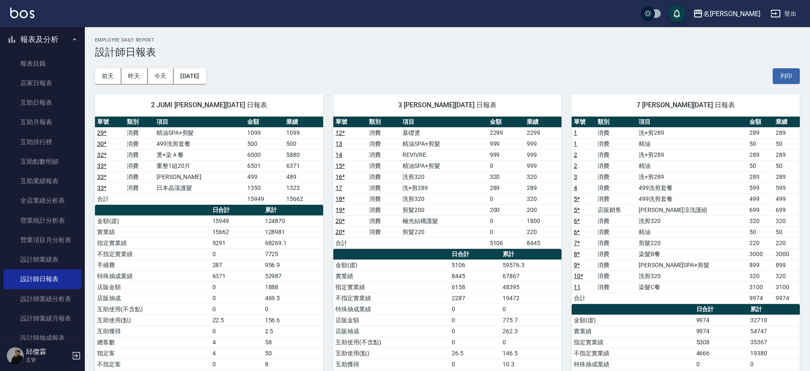
scroll to position [21, 0]
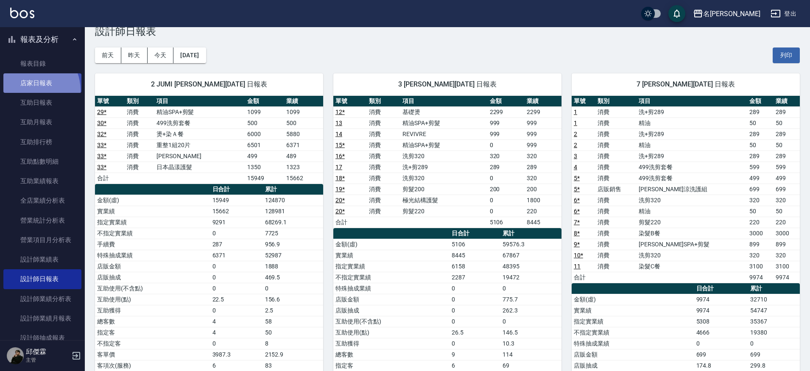
click at [29, 89] on link "店家日報表" at bounding box center [42, 83] width 78 height 20
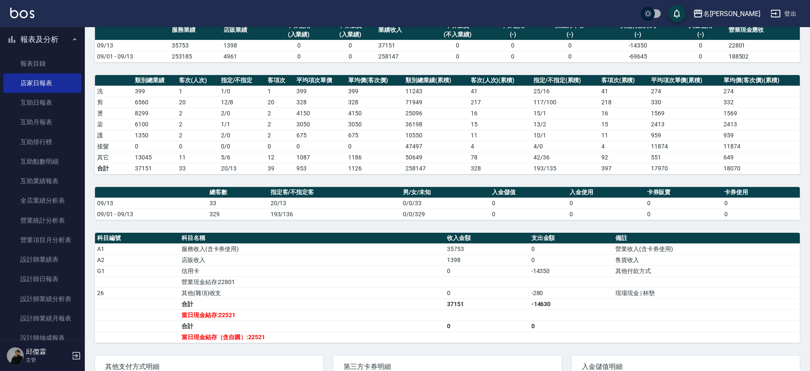
scroll to position [75, 0]
